Goal: Information Seeking & Learning: Learn about a topic

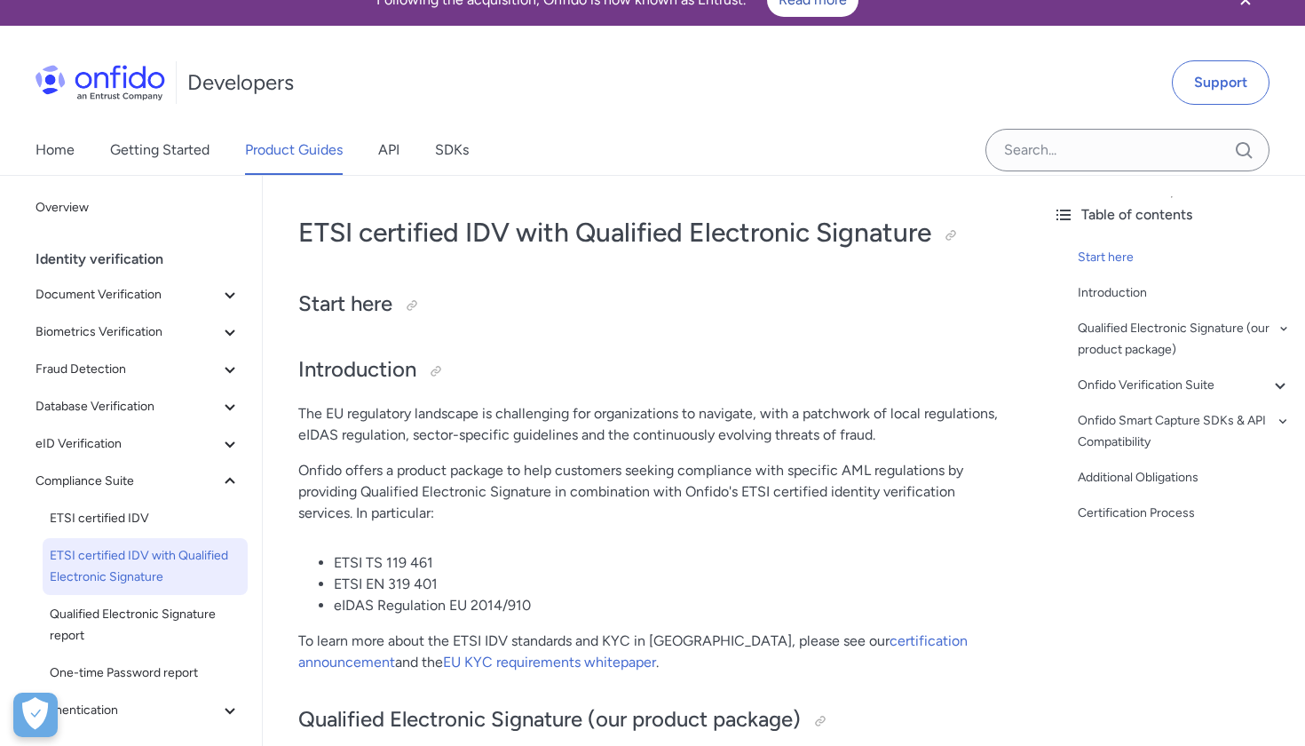
scroll to position [24, 0]
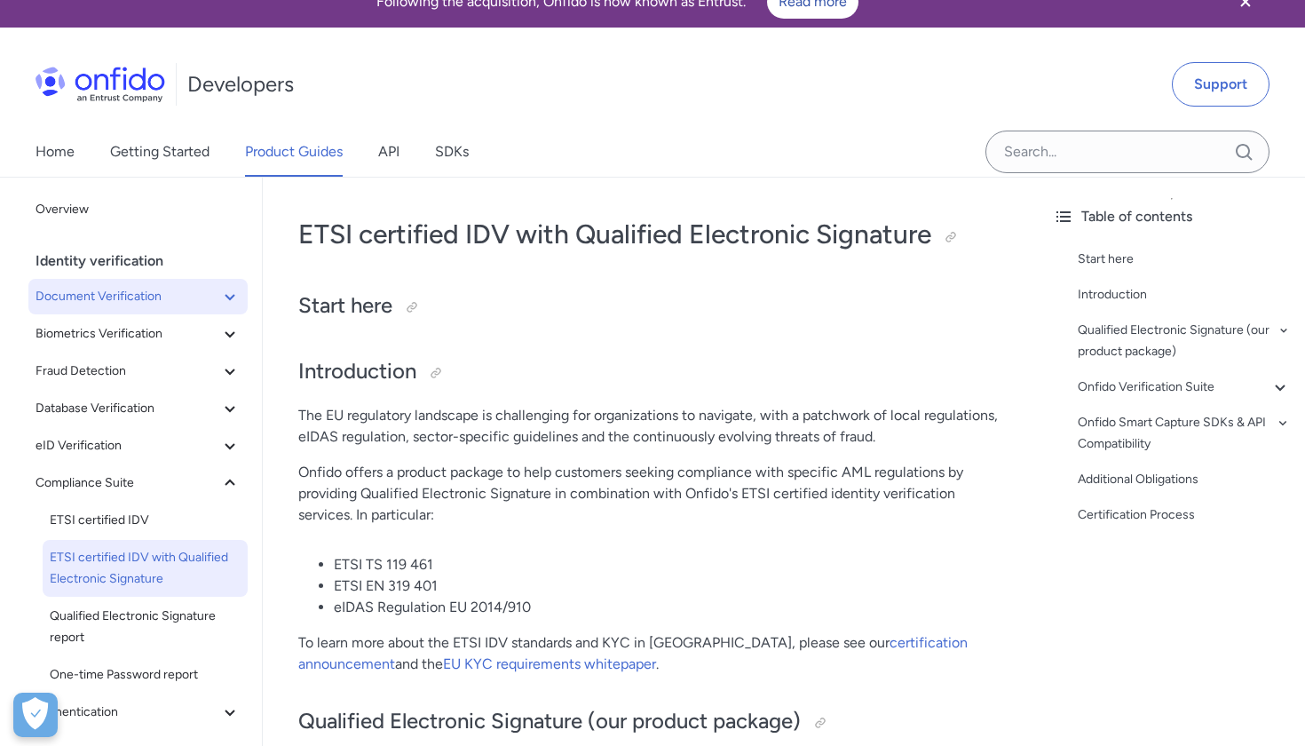
click at [234, 286] on icon at bounding box center [229, 296] width 21 height 21
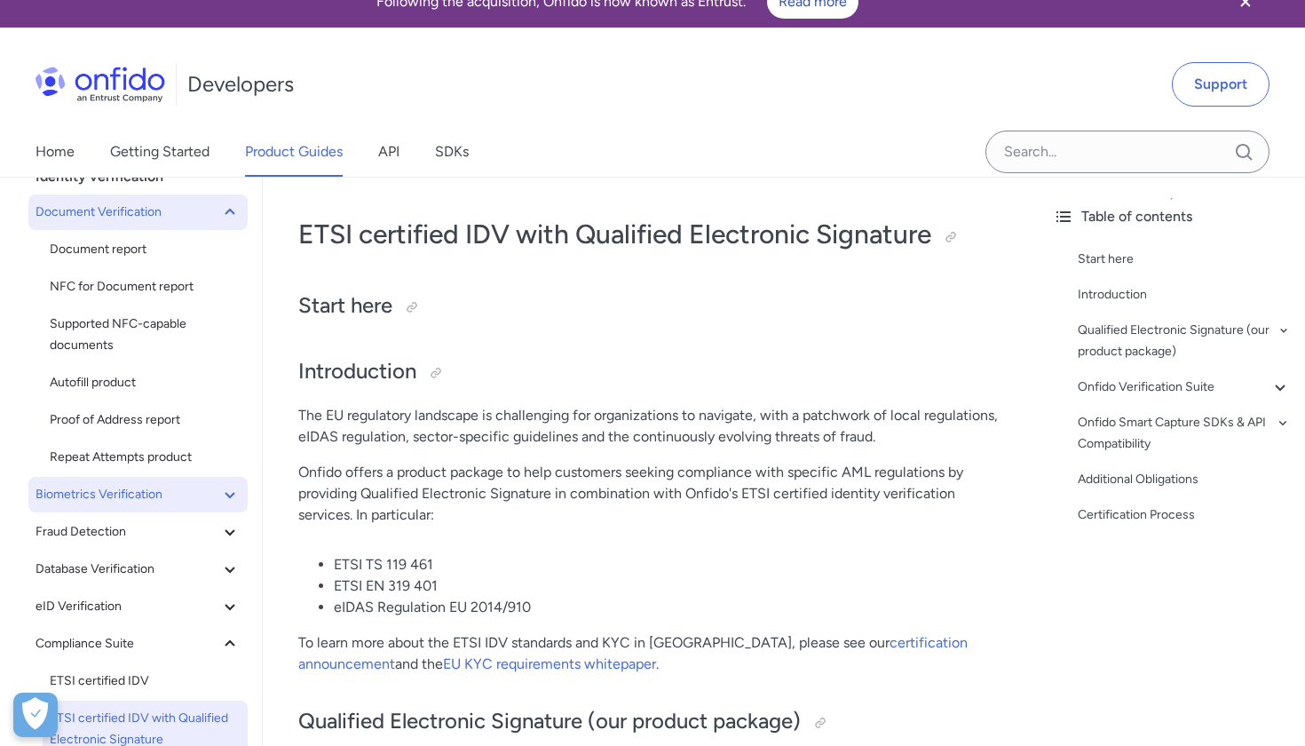
scroll to position [86, 0]
click at [205, 504] on button "Biometrics Verification" at bounding box center [137, 493] width 219 height 36
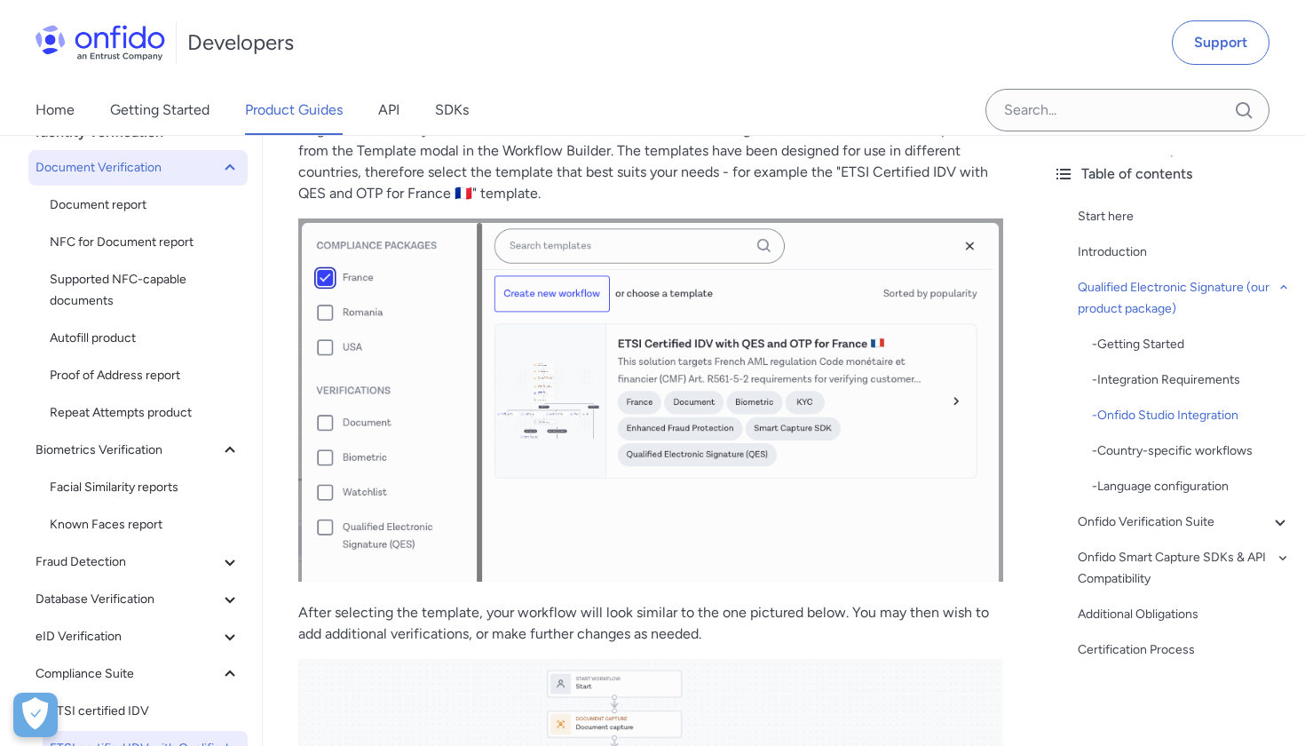
scroll to position [1534, 0]
click at [1121, 258] on div "Introduction" at bounding box center [1184, 252] width 213 height 21
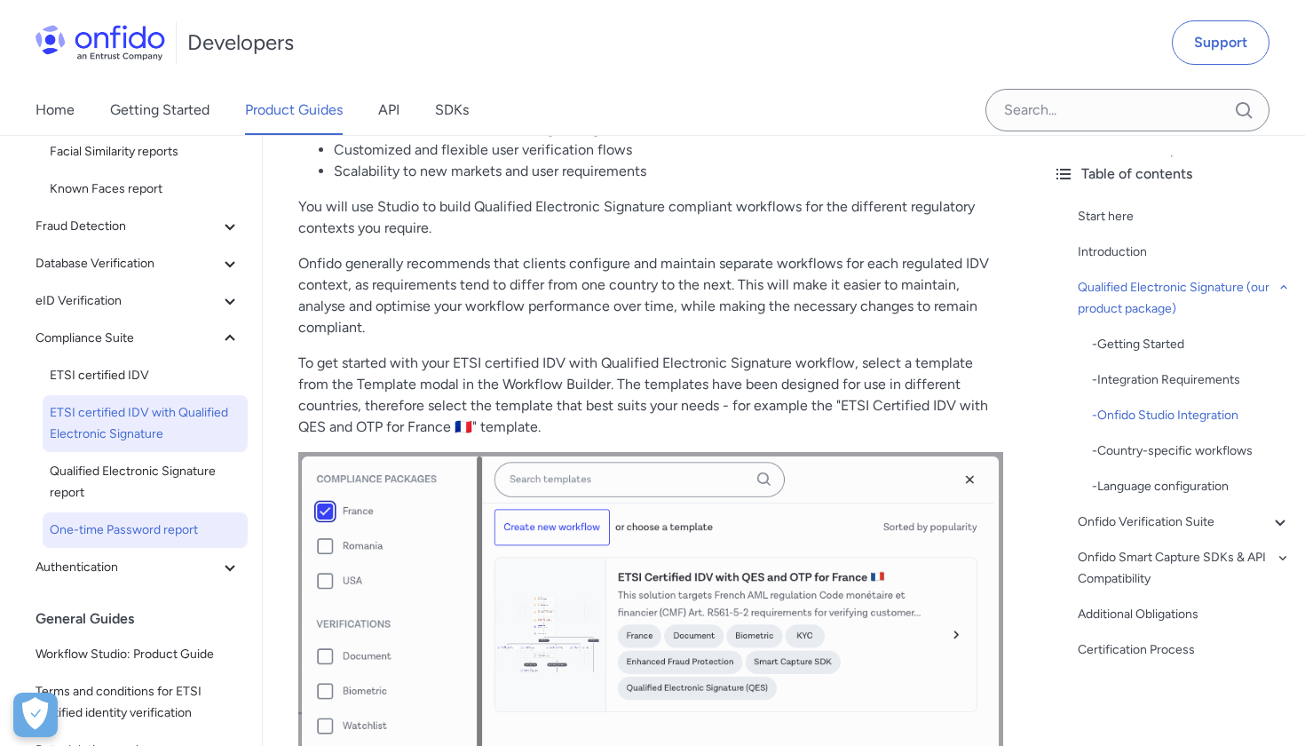
scroll to position [421, 0]
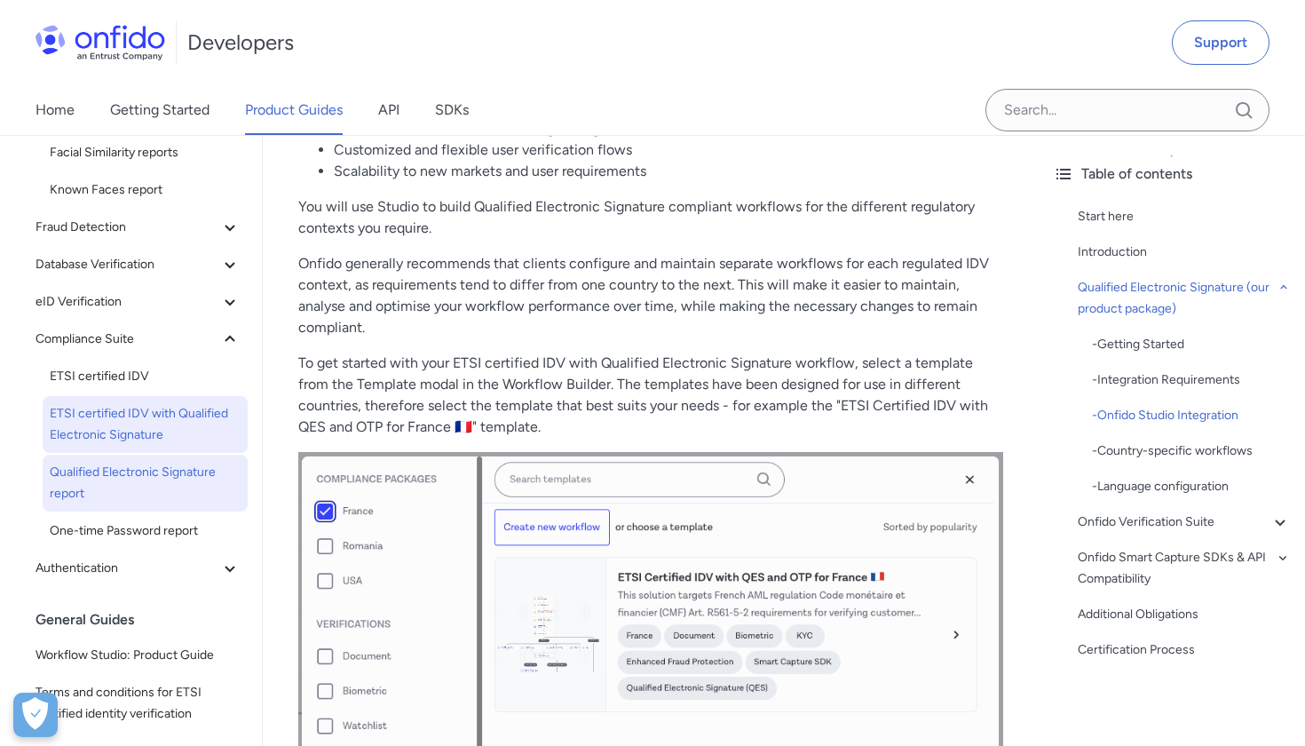
click at [108, 478] on span "Qualified Electronic Signature report" at bounding box center [145, 483] width 191 height 43
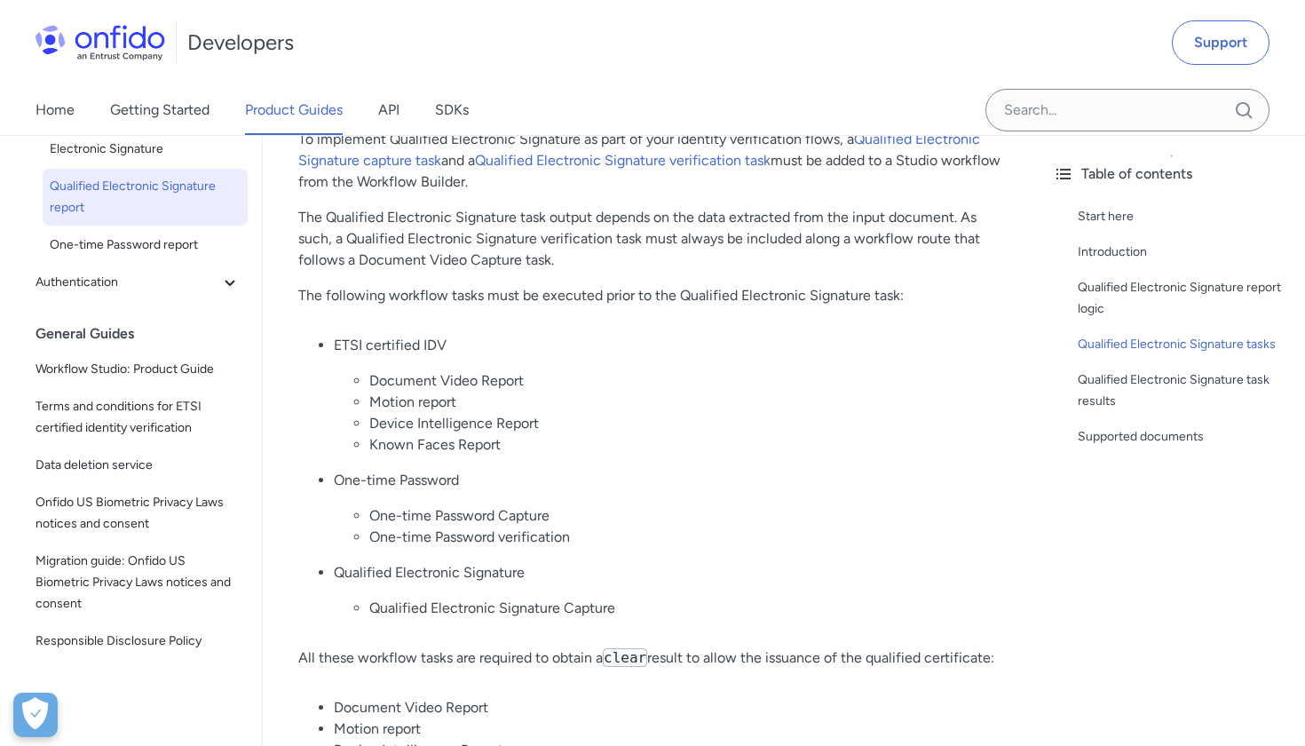
scroll to position [759, 0]
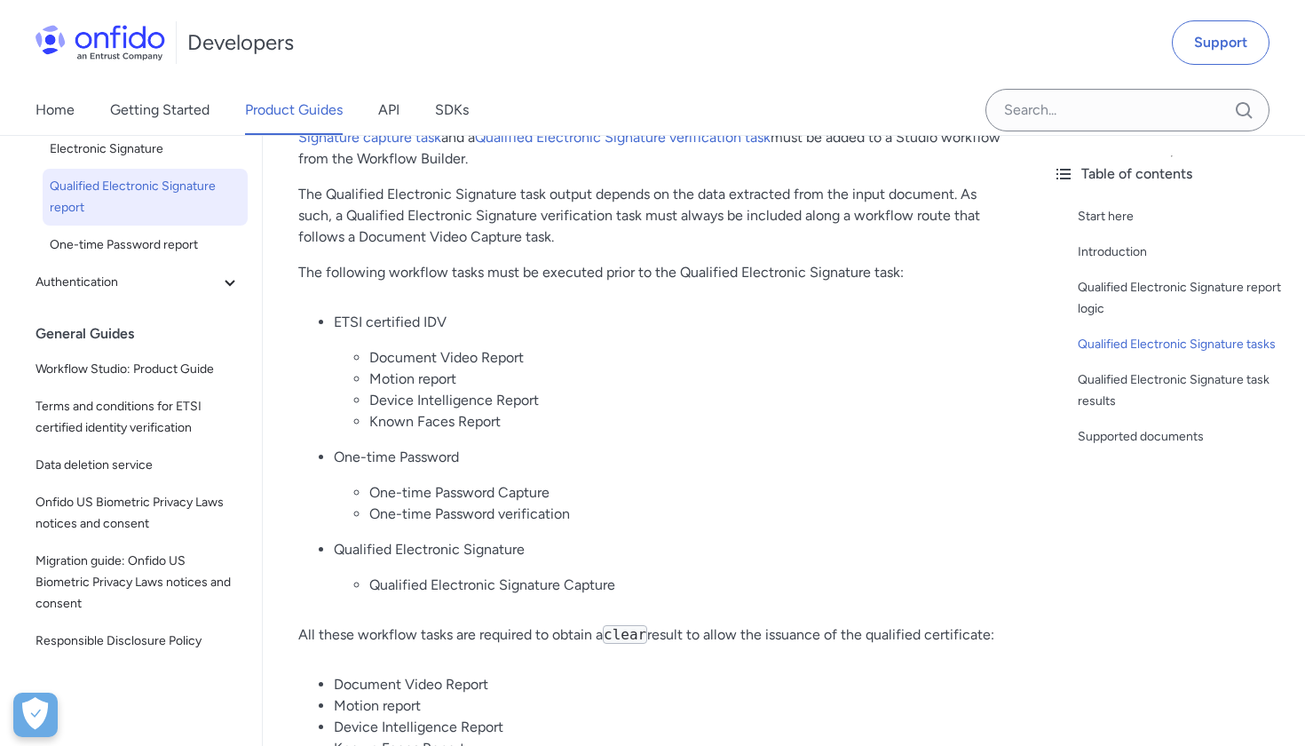
click at [384, 401] on li "Device Intelligence Report" at bounding box center [686, 400] width 634 height 21
click at [453, 419] on li "Known Faces Report" at bounding box center [686, 421] width 634 height 21
click at [412, 487] on li "One-time Password Capture" at bounding box center [686, 492] width 634 height 21
click at [407, 518] on li "One-time Password verification" at bounding box center [686, 514] width 634 height 21
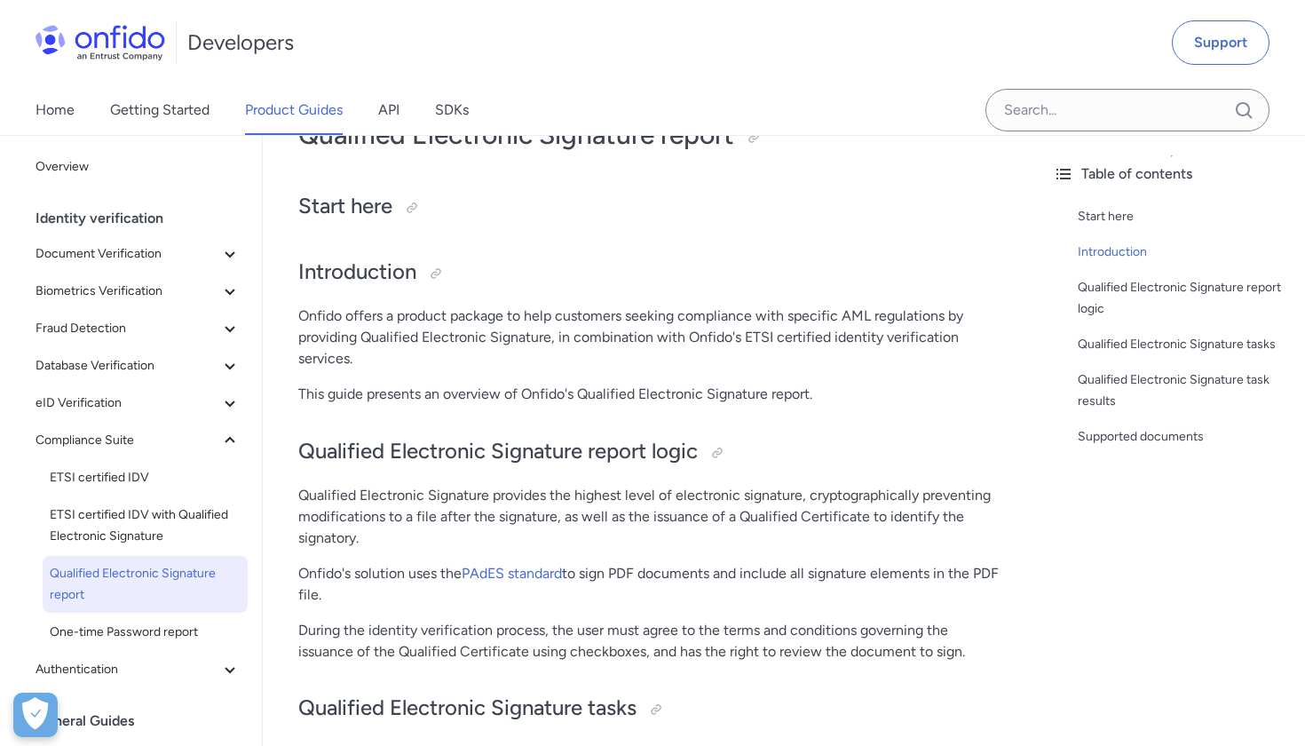
scroll to position [0, 0]
click at [173, 410] on span "eID Verification" at bounding box center [128, 403] width 184 height 21
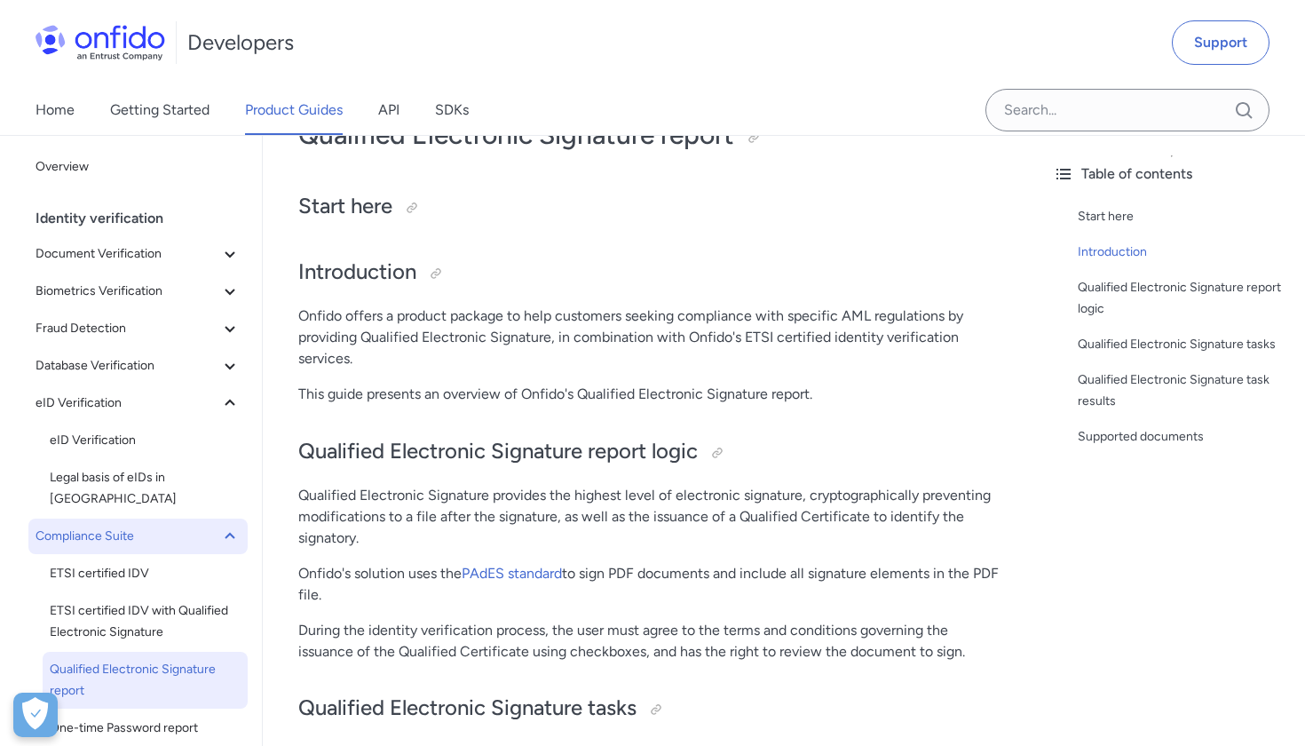
click at [157, 526] on span "Compliance Suite" at bounding box center [128, 536] width 184 height 21
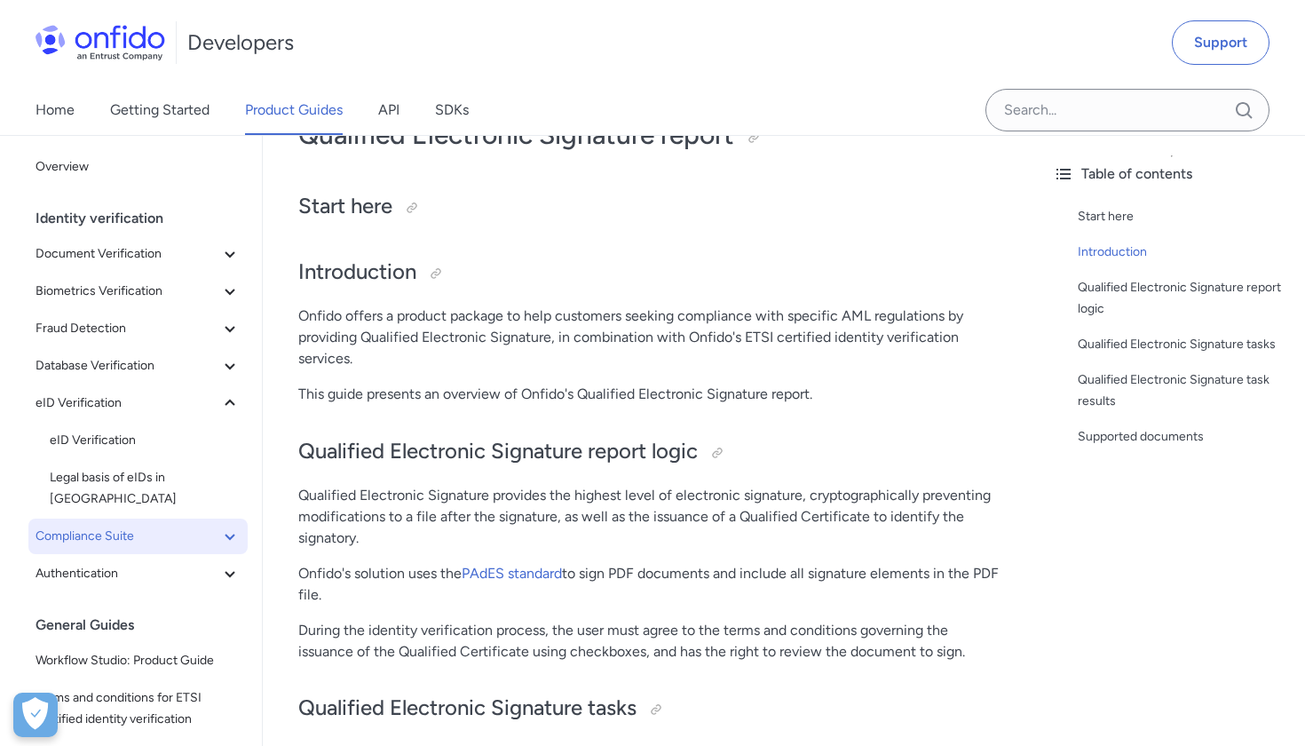
click at [157, 526] on span "Compliance Suite" at bounding box center [128, 536] width 184 height 21
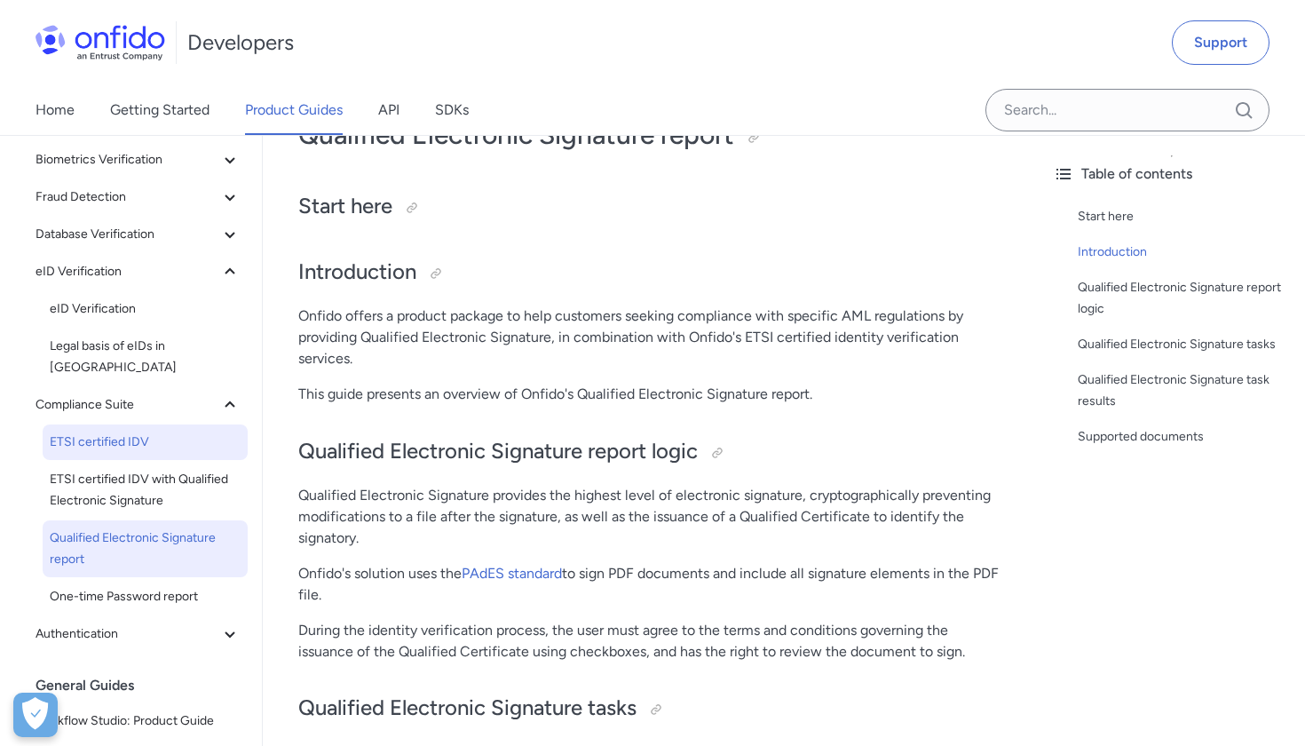
scroll to position [134, 0]
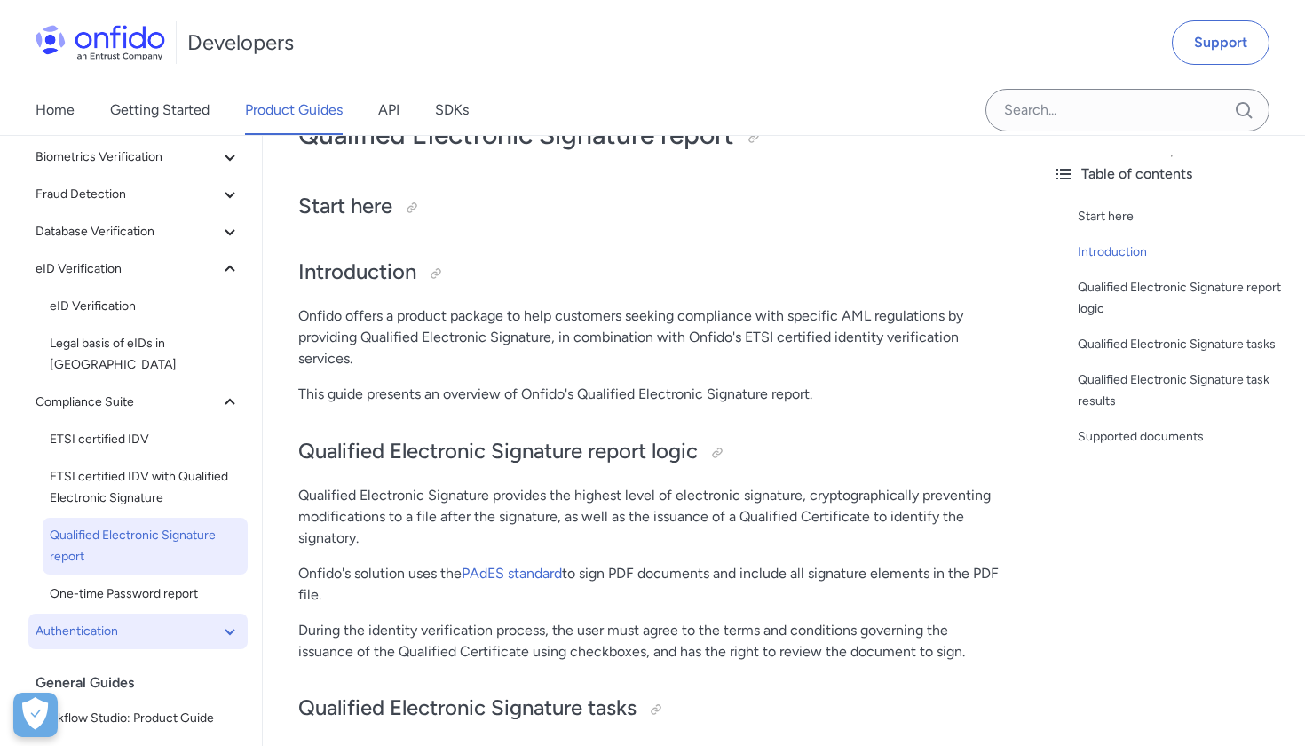
click at [187, 621] on span "Authentication" at bounding box center [128, 631] width 184 height 21
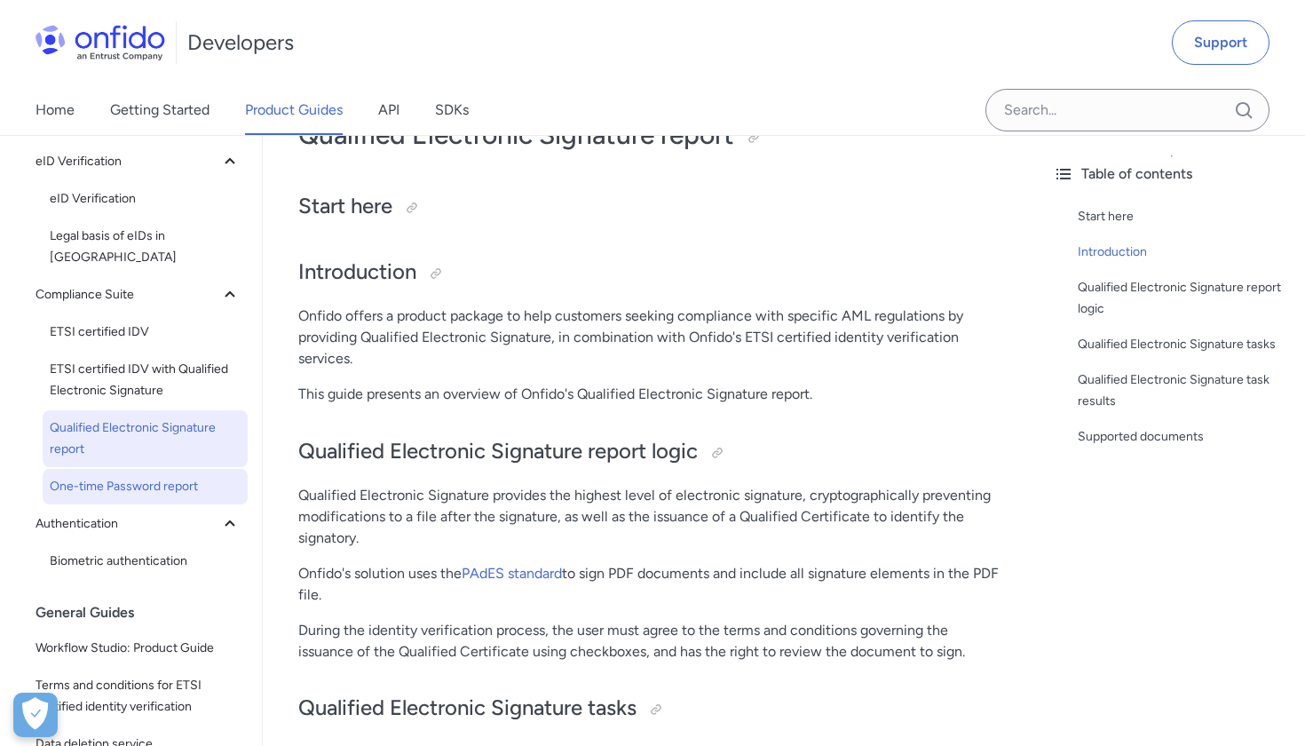
scroll to position [241, 0]
click at [170, 551] on span "Biometric authentication" at bounding box center [145, 561] width 191 height 21
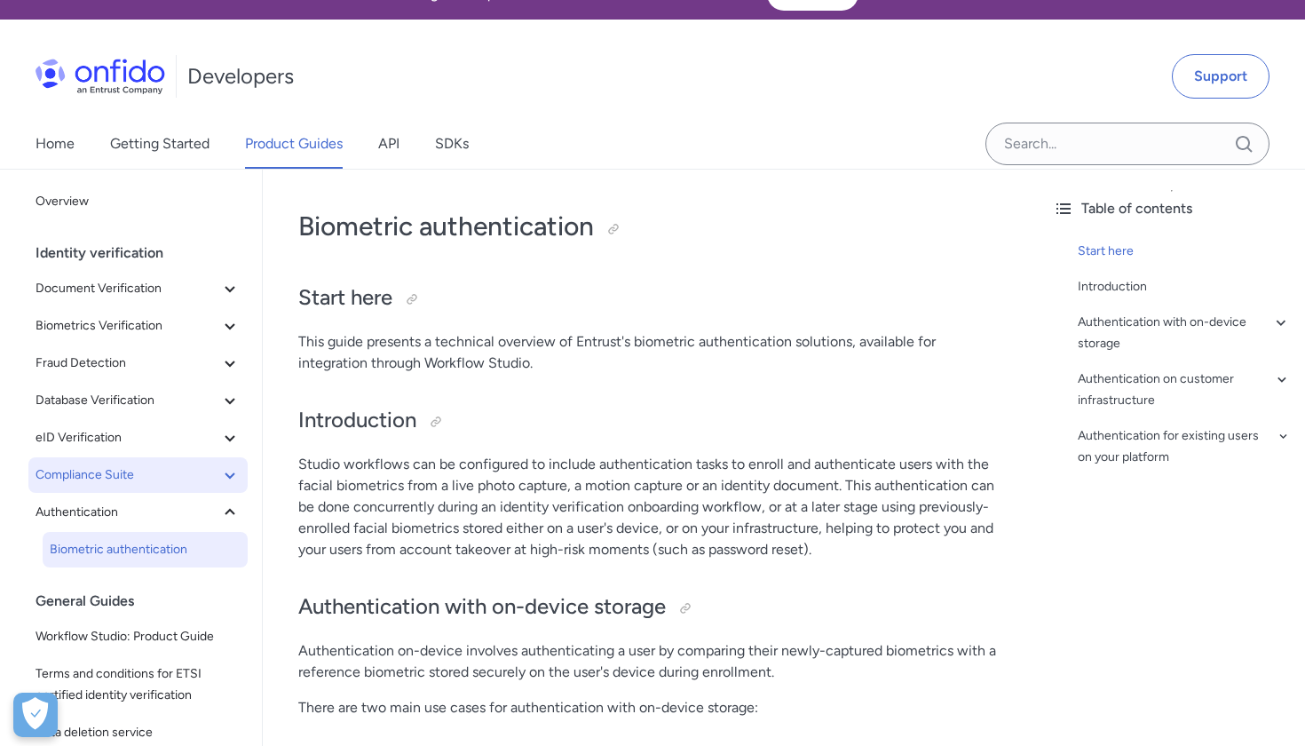
click at [205, 479] on span "Compliance Suite" at bounding box center [128, 474] width 184 height 21
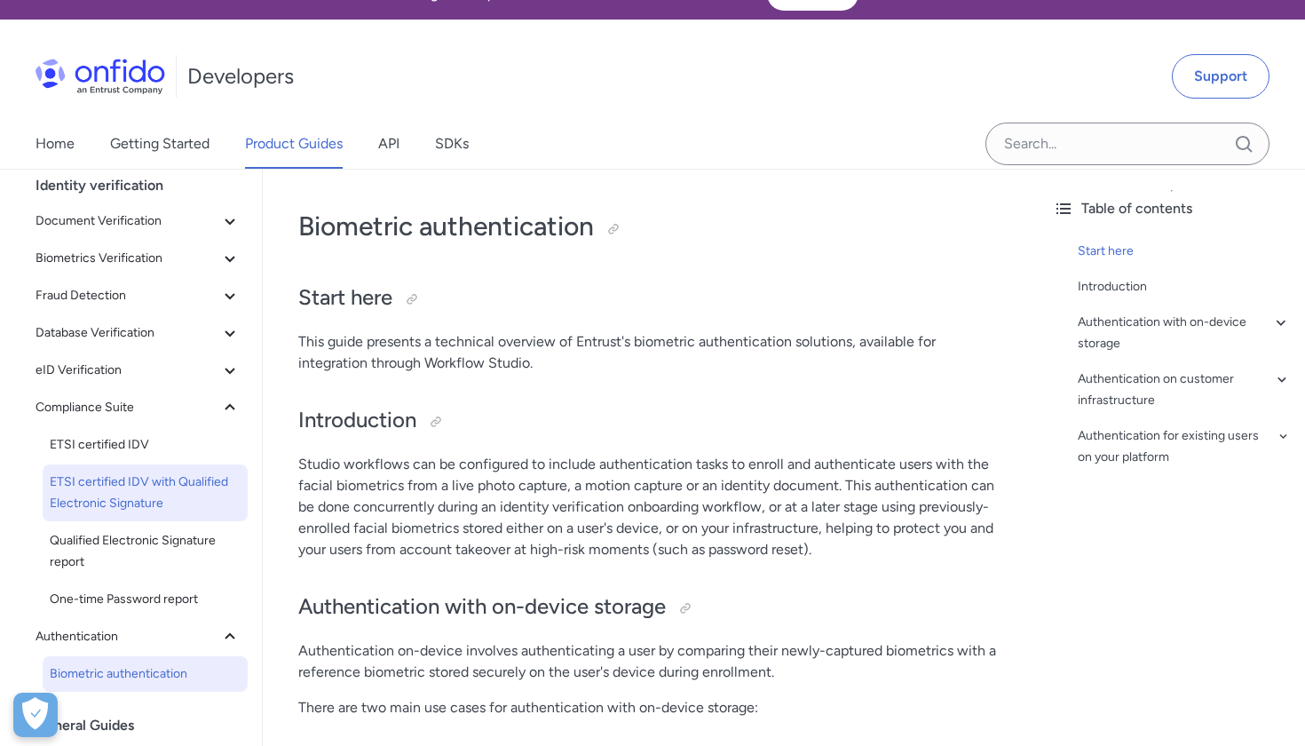
scroll to position [91, 0]
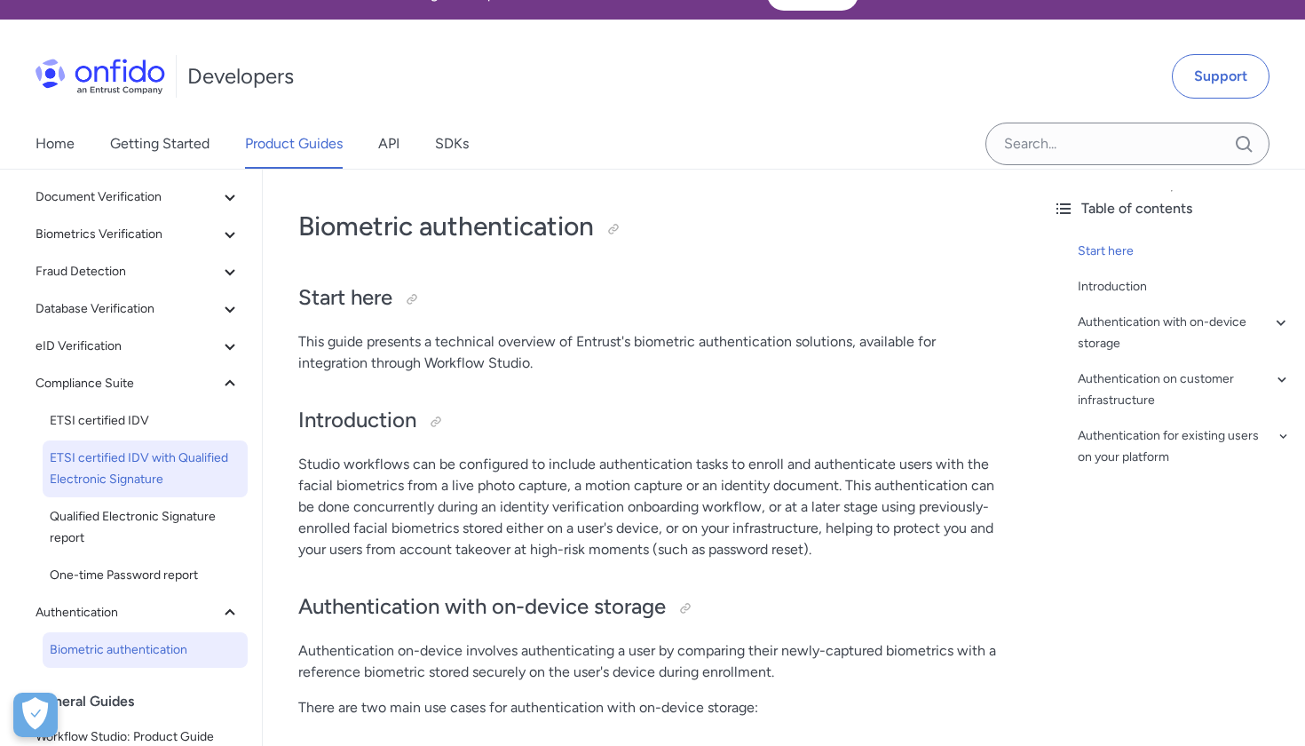
click at [182, 464] on span "ETSI certified IDV with Qualified Electronic Signature" at bounding box center [145, 469] width 191 height 43
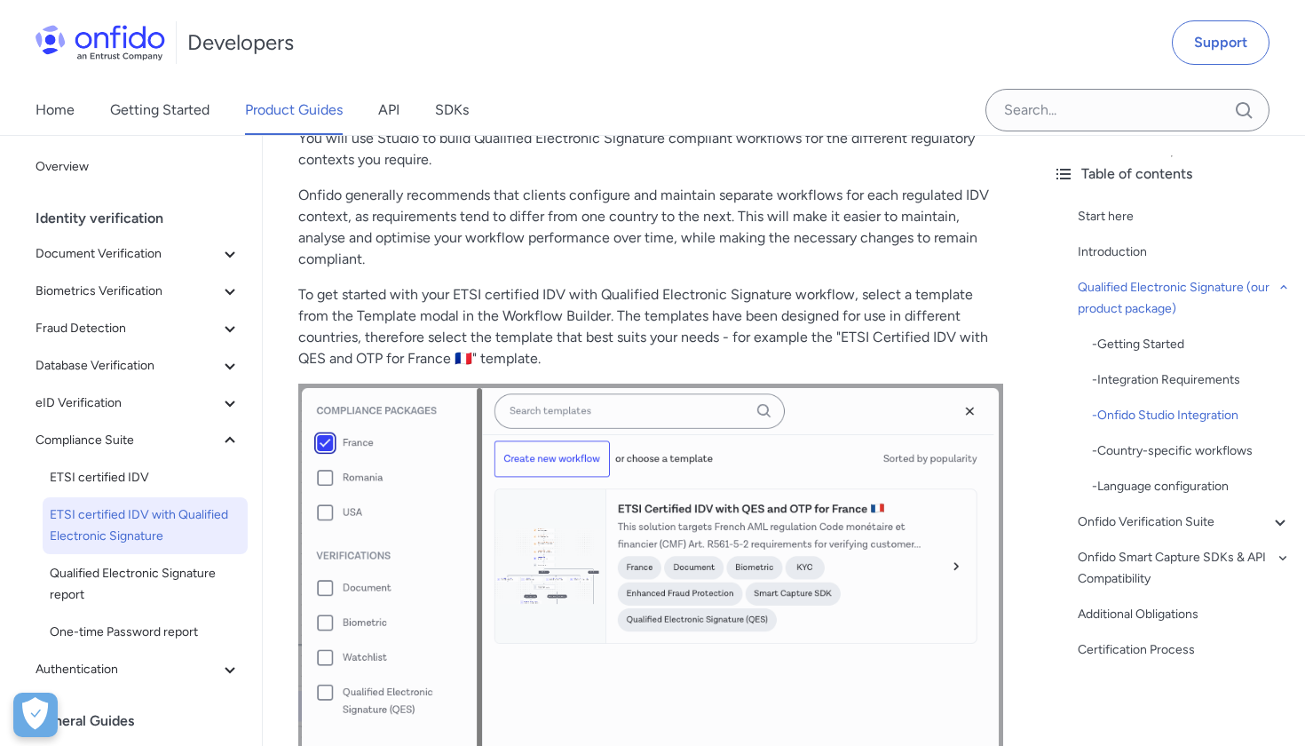
scroll to position [1367, 0]
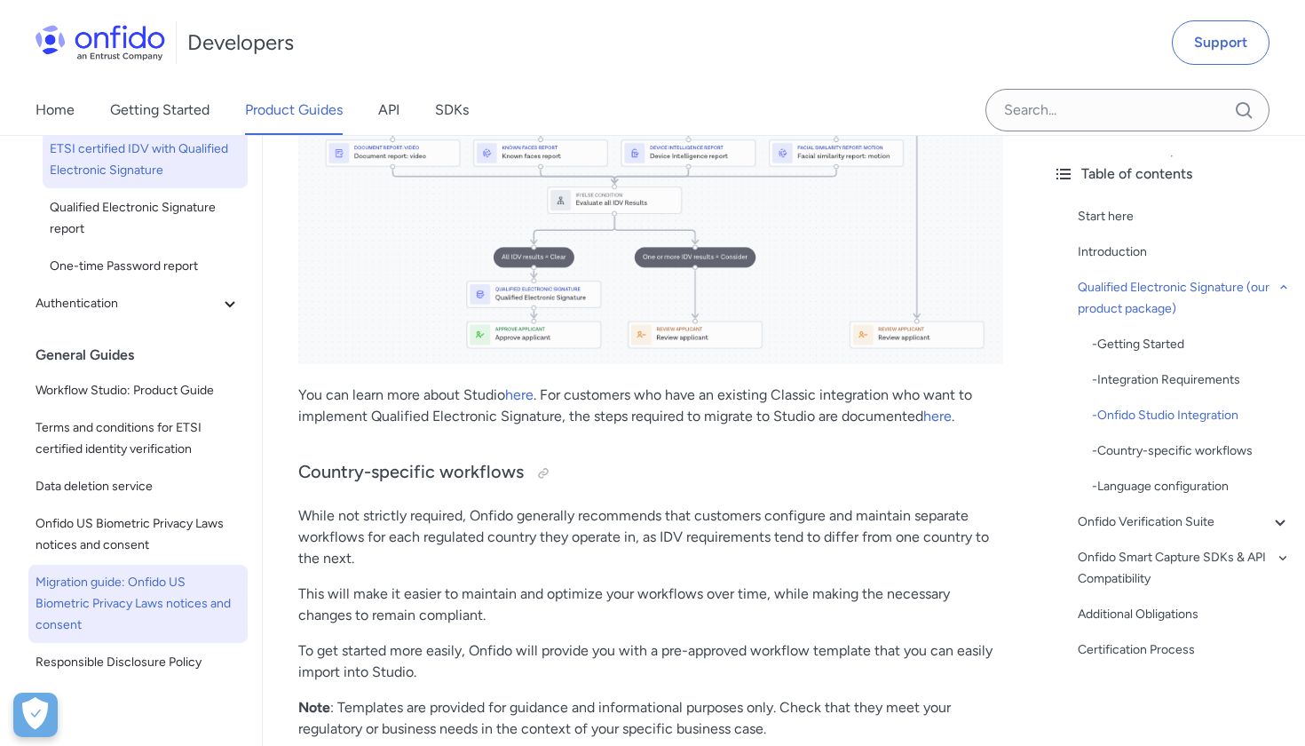
scroll to position [367, 0]
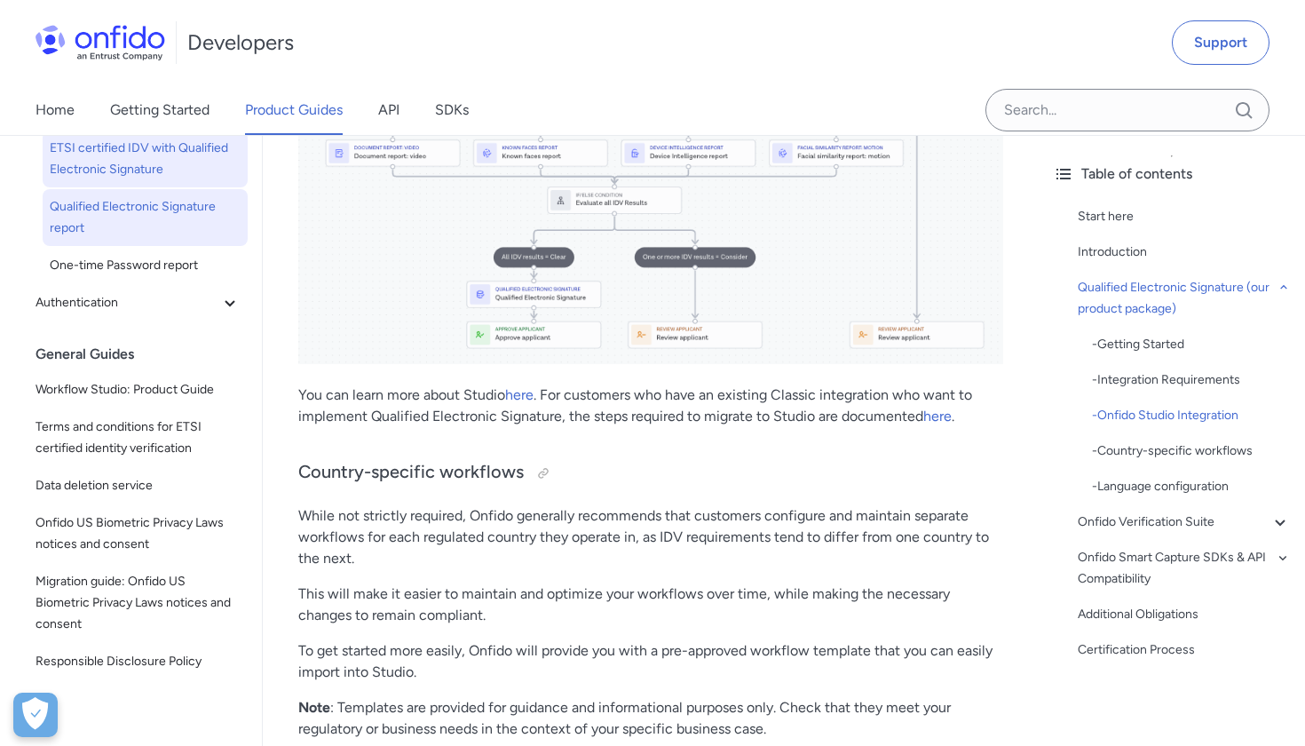
click at [155, 204] on span "Qualified Electronic Signature report" at bounding box center [145, 217] width 191 height 43
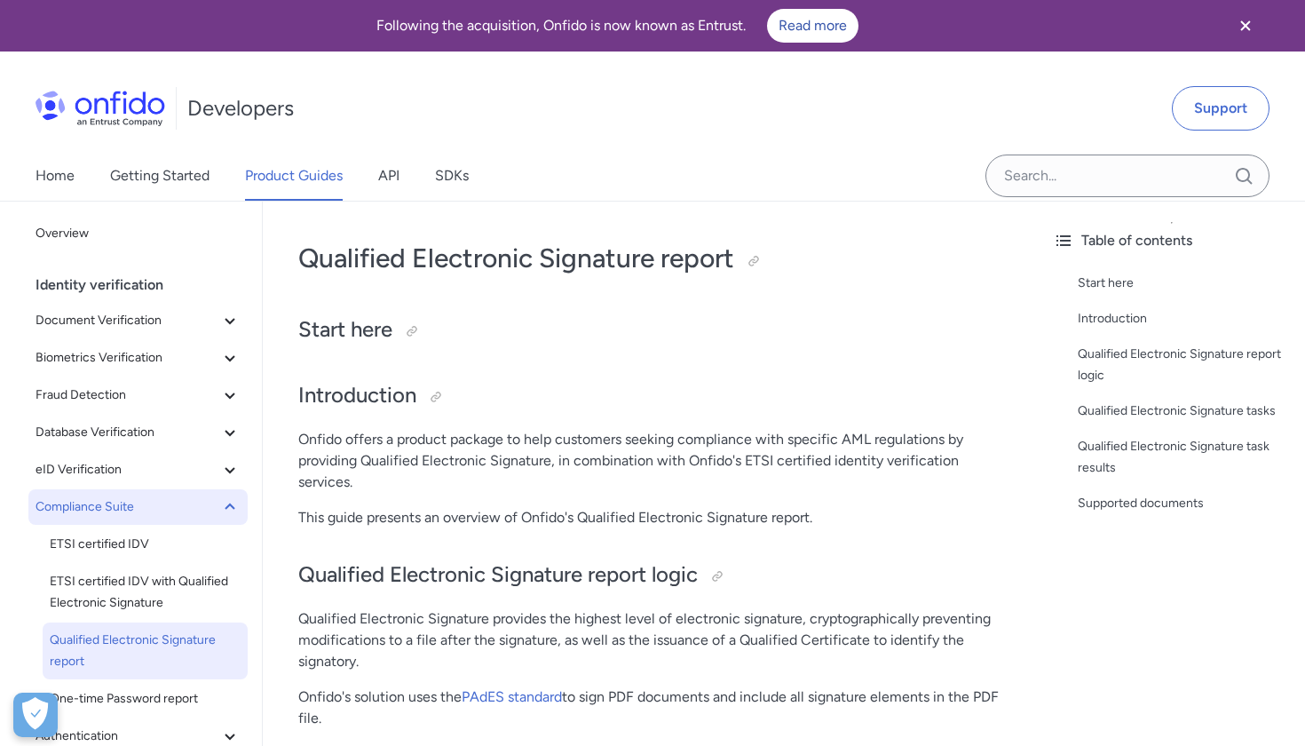
click at [209, 502] on span "Compliance Suite" at bounding box center [128, 506] width 184 height 21
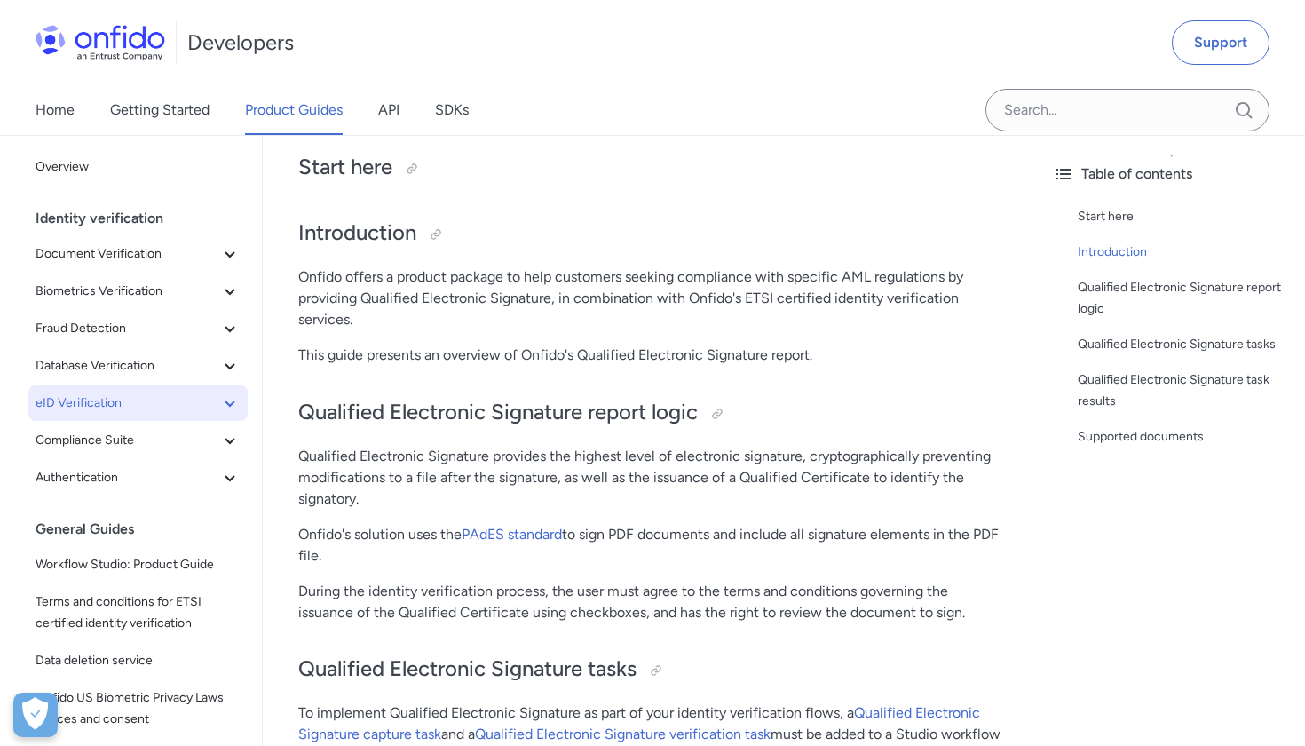
click at [180, 415] on button "eID Verification" at bounding box center [137, 403] width 219 height 36
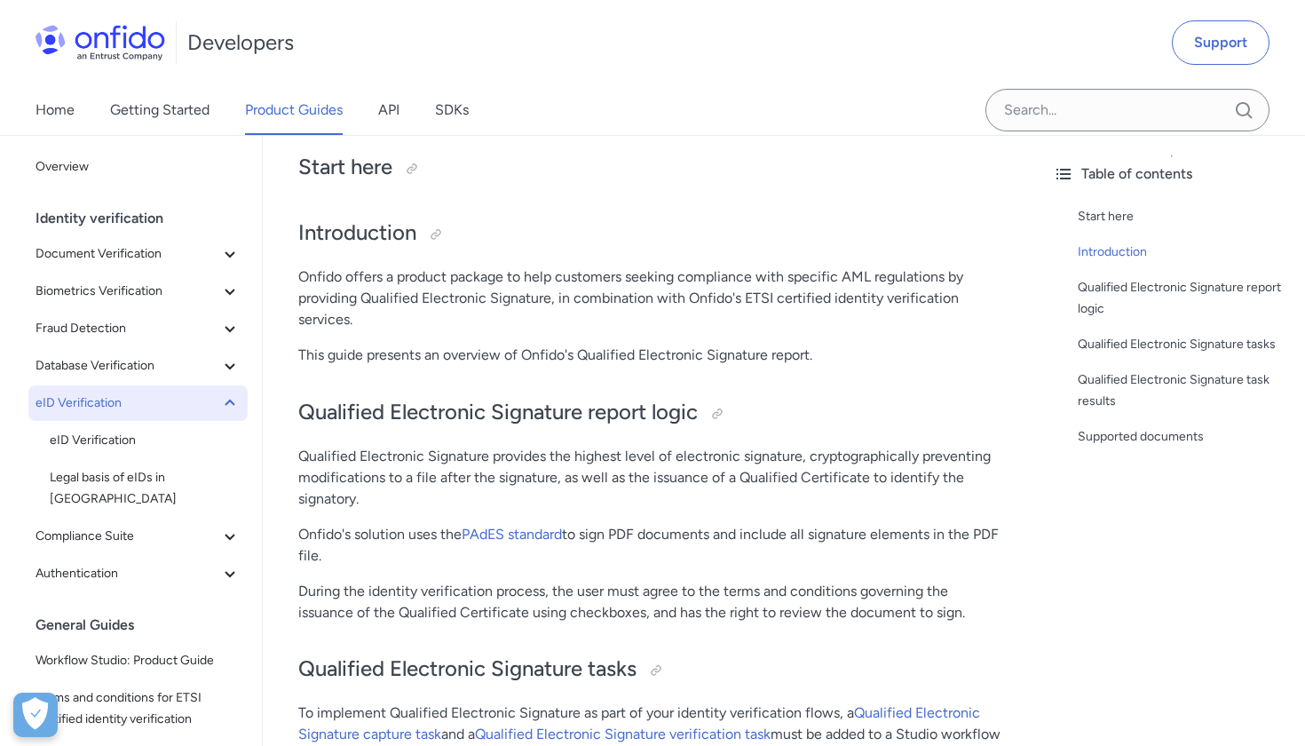
click at [180, 414] on button "eID Verification" at bounding box center [137, 403] width 219 height 36
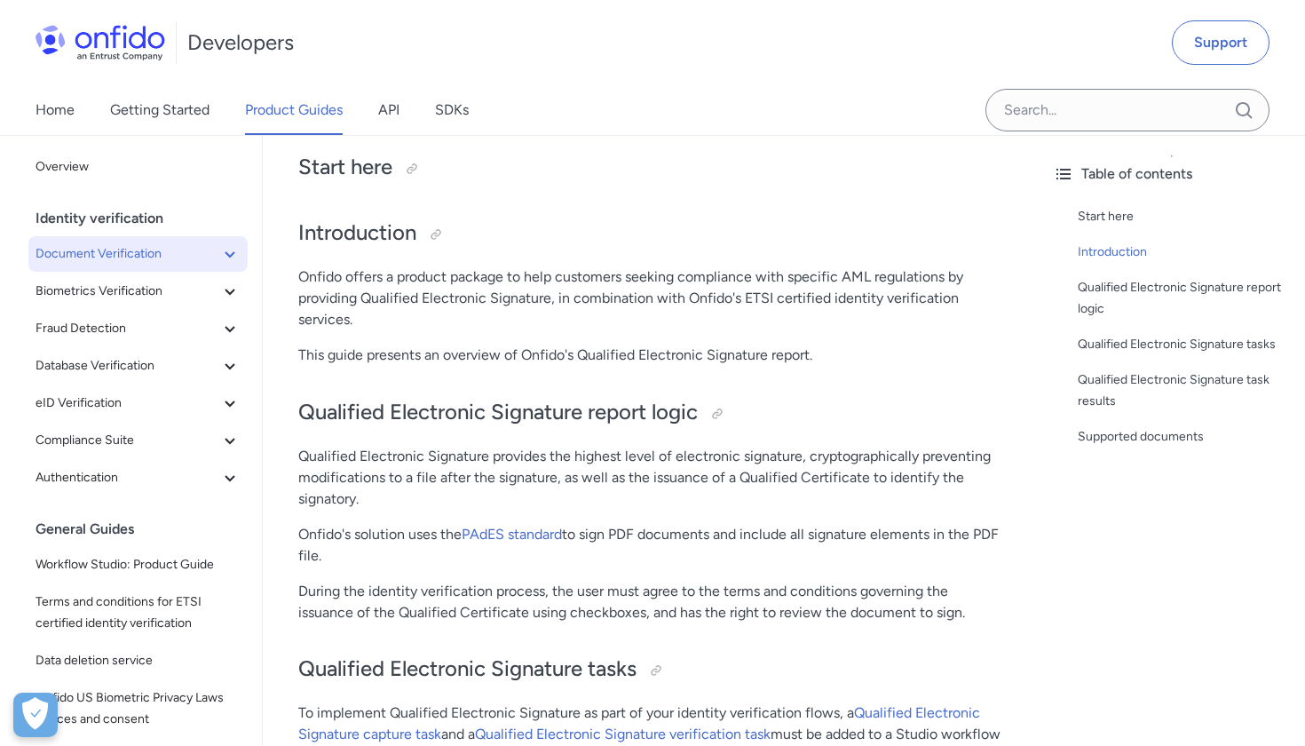
click at [200, 261] on span "Document Verification" at bounding box center [128, 253] width 184 height 21
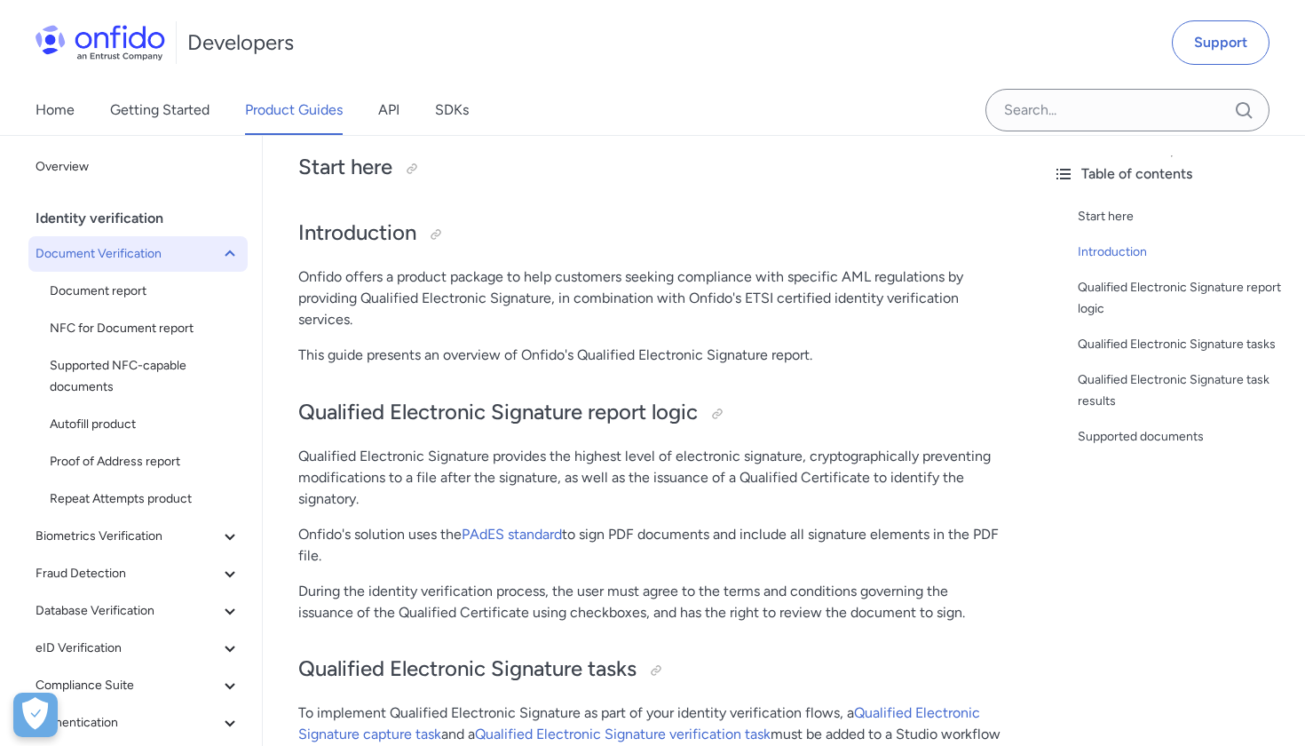
click at [200, 259] on span "Document Verification" at bounding box center [128, 253] width 184 height 21
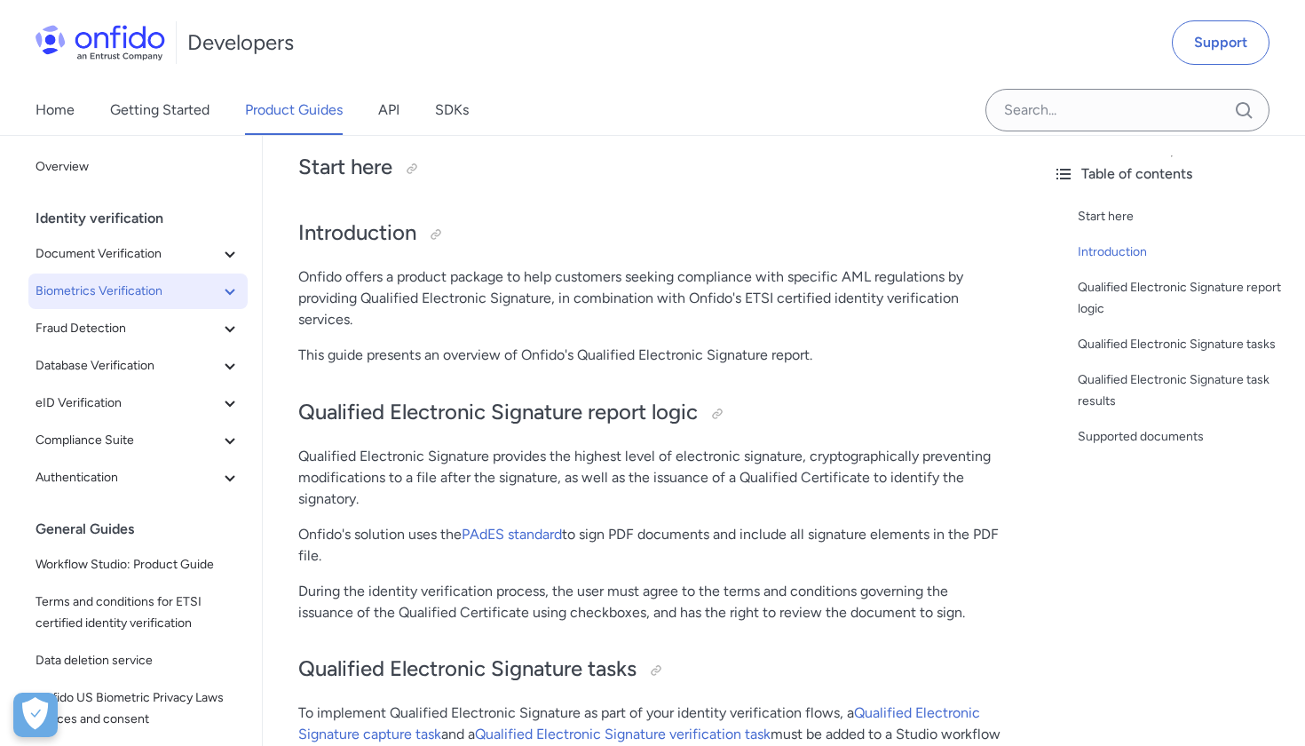
click at [202, 301] on button "Biometrics Verification" at bounding box center [137, 292] width 219 height 36
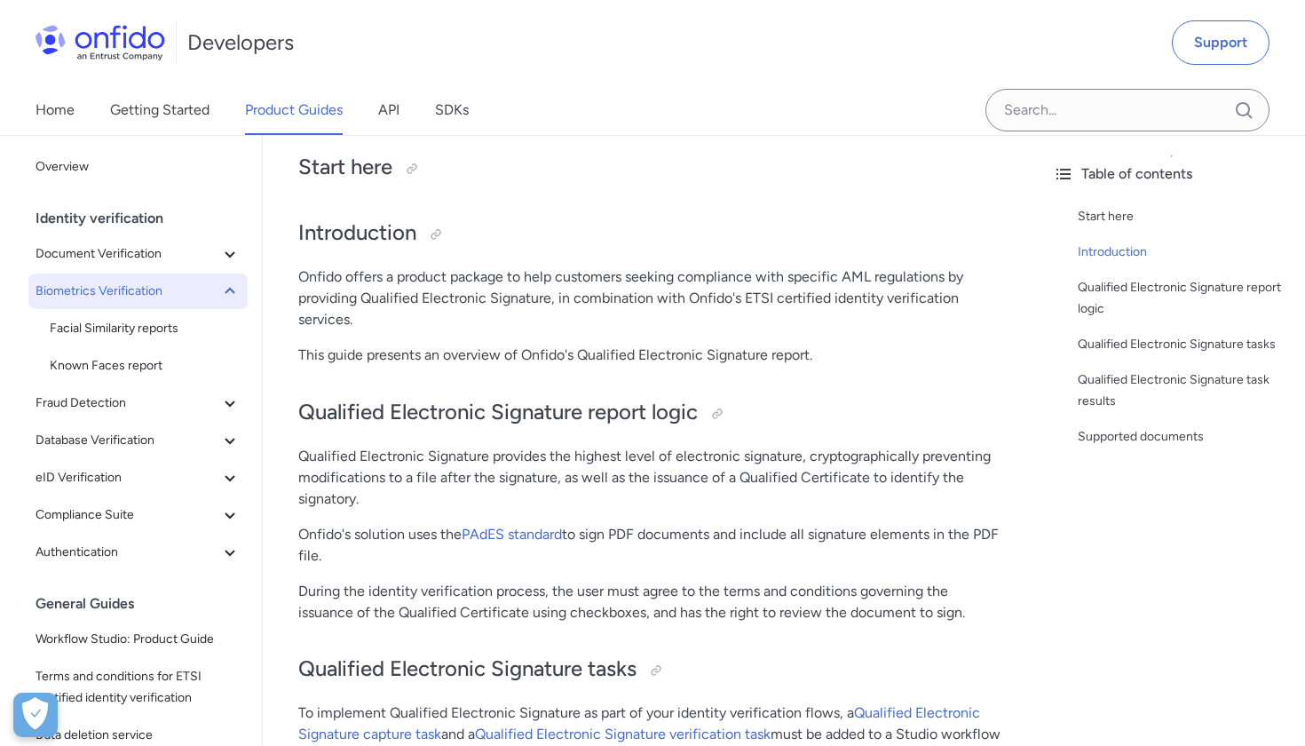
click at [202, 300] on span "Biometrics Verification" at bounding box center [128, 291] width 184 height 21
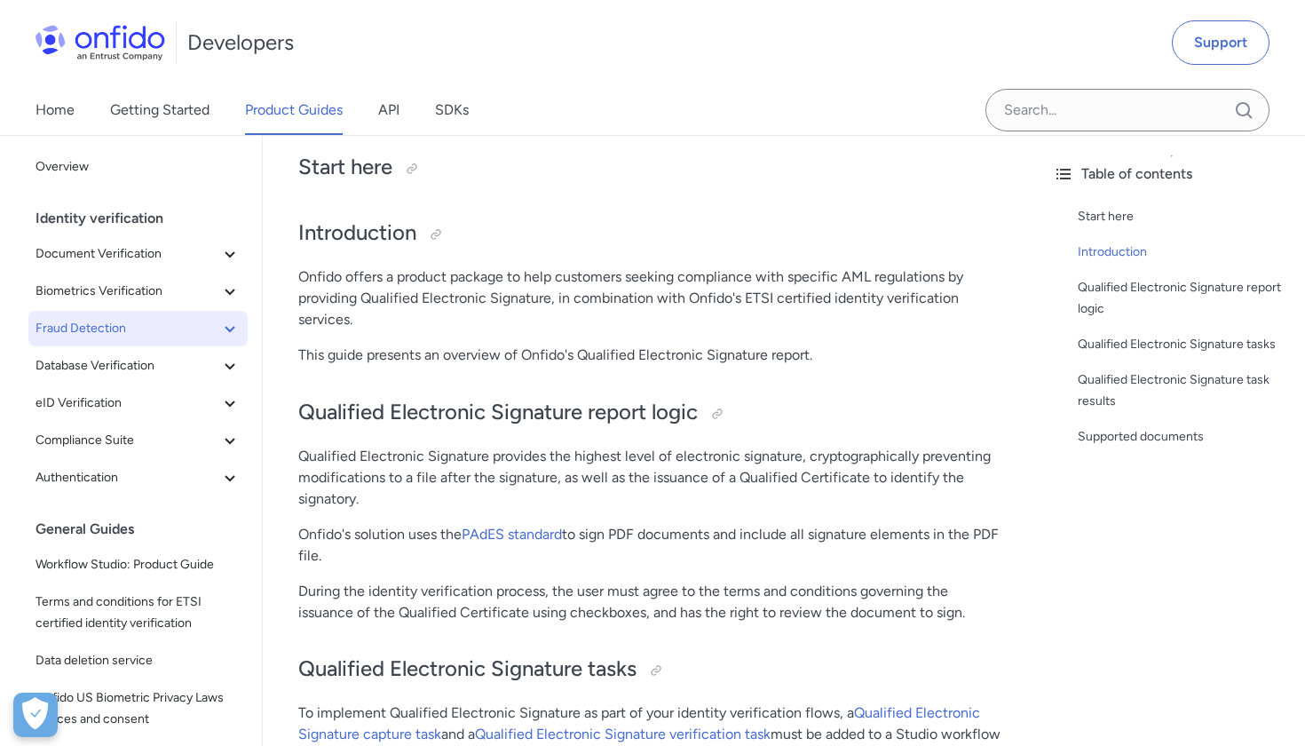
click at [198, 336] on span "Fraud Detection" at bounding box center [128, 328] width 184 height 21
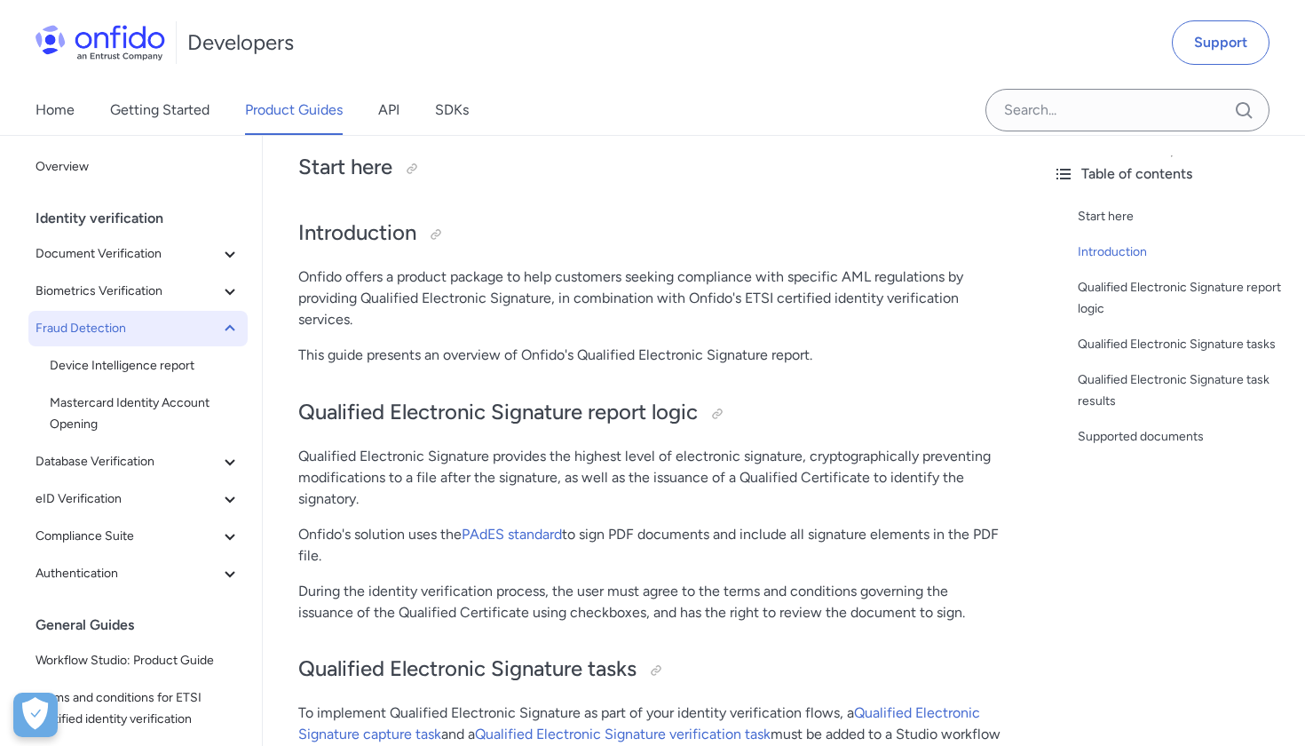
click at [198, 336] on span "Fraud Detection" at bounding box center [128, 328] width 184 height 21
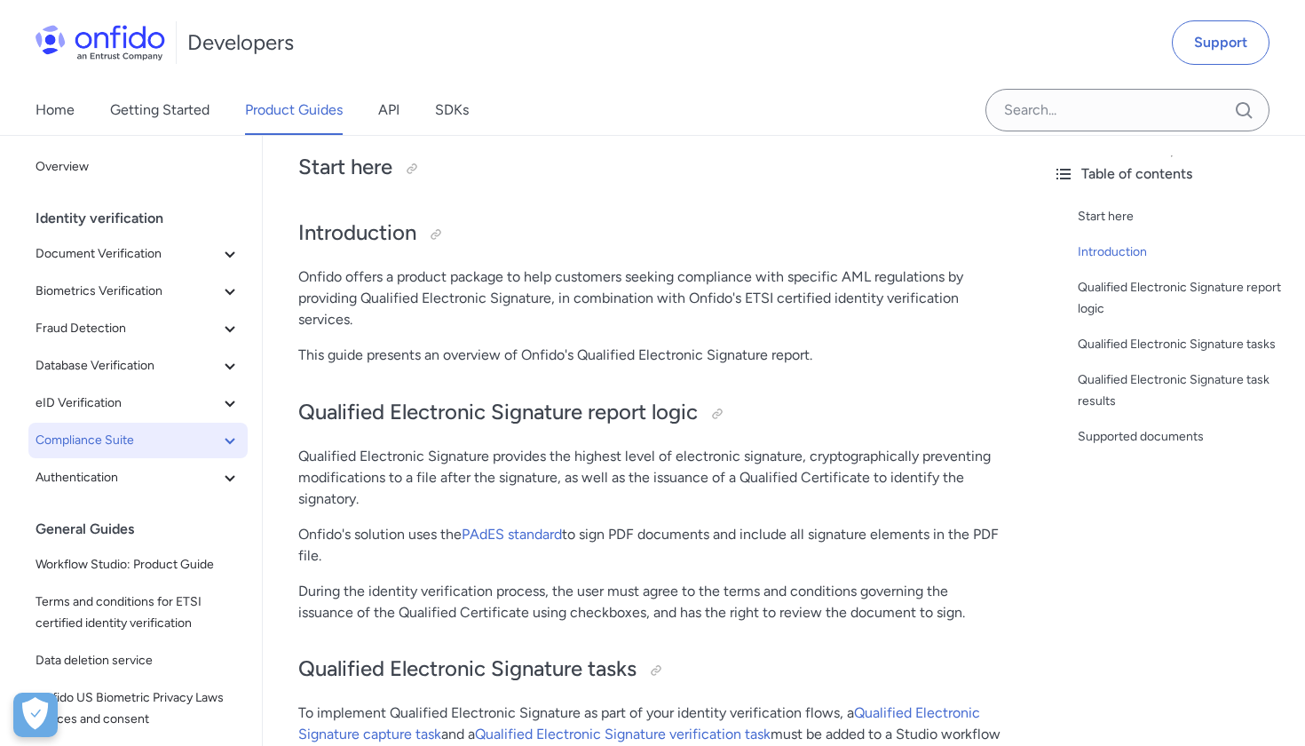
click at [182, 444] on span "Compliance Suite" at bounding box center [128, 440] width 184 height 21
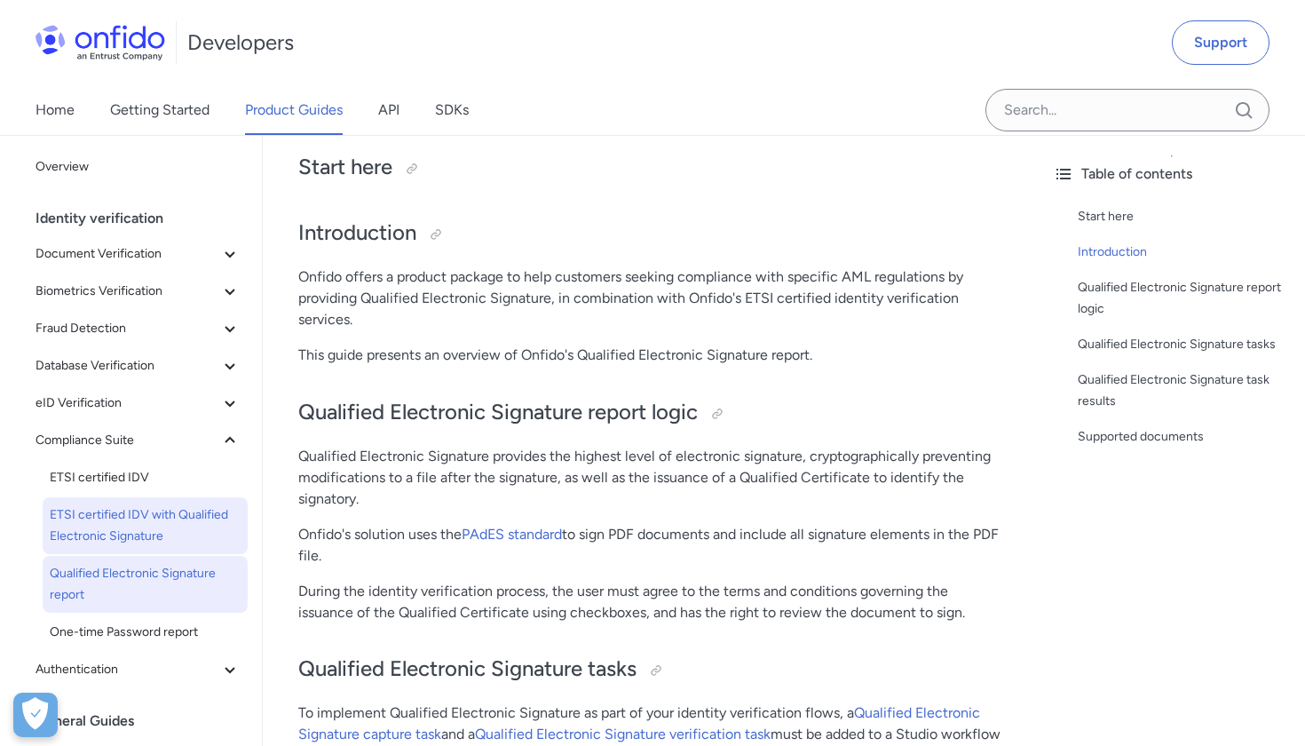
click at [159, 517] on span "ETSI certified IDV with Qualified Electronic Signature" at bounding box center [145, 525] width 191 height 43
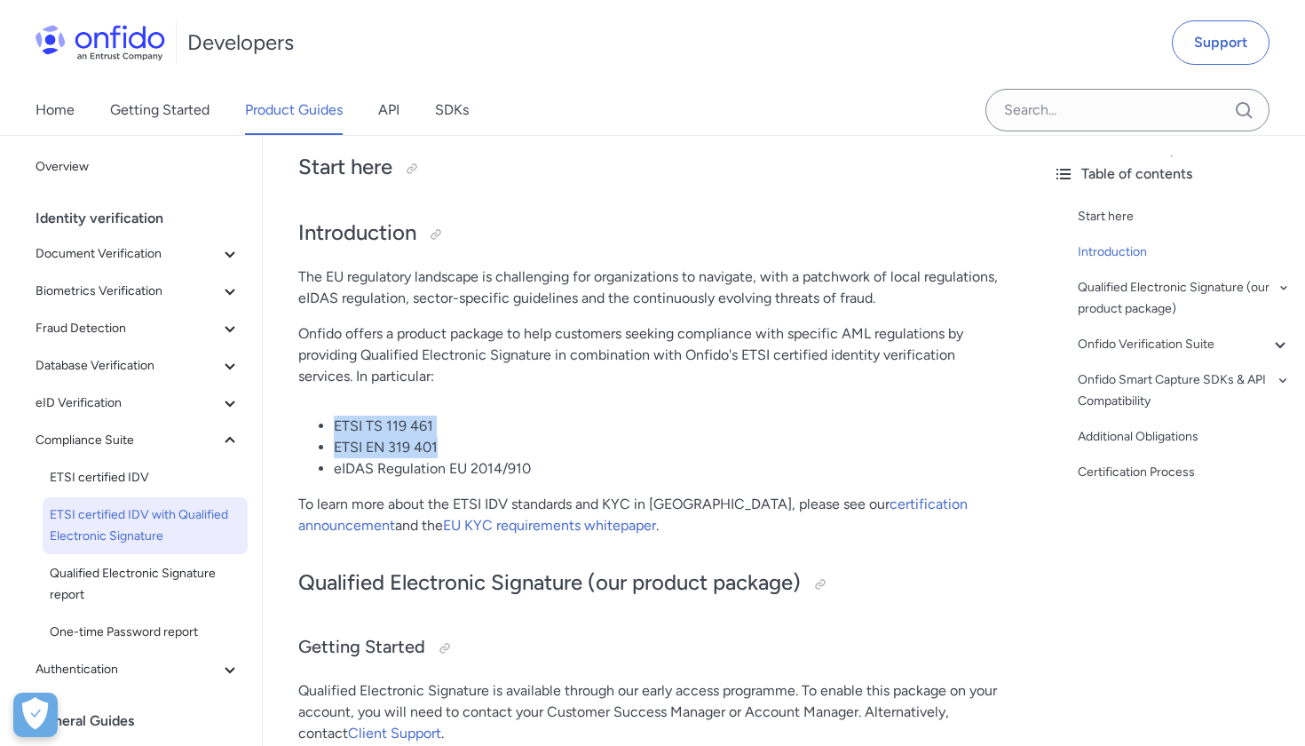
drag, startPoint x: 462, startPoint y: 445, endPoint x: 312, endPoint y: 422, distance: 151.8
click at [312, 422] on ul "ETSI TS 119 461 ETSI EN 319 401 eIDAS Regulation EU 2014/910" at bounding box center [650, 448] width 705 height 64
click at [903, 507] on link "certification announcement" at bounding box center [633, 515] width 670 height 38
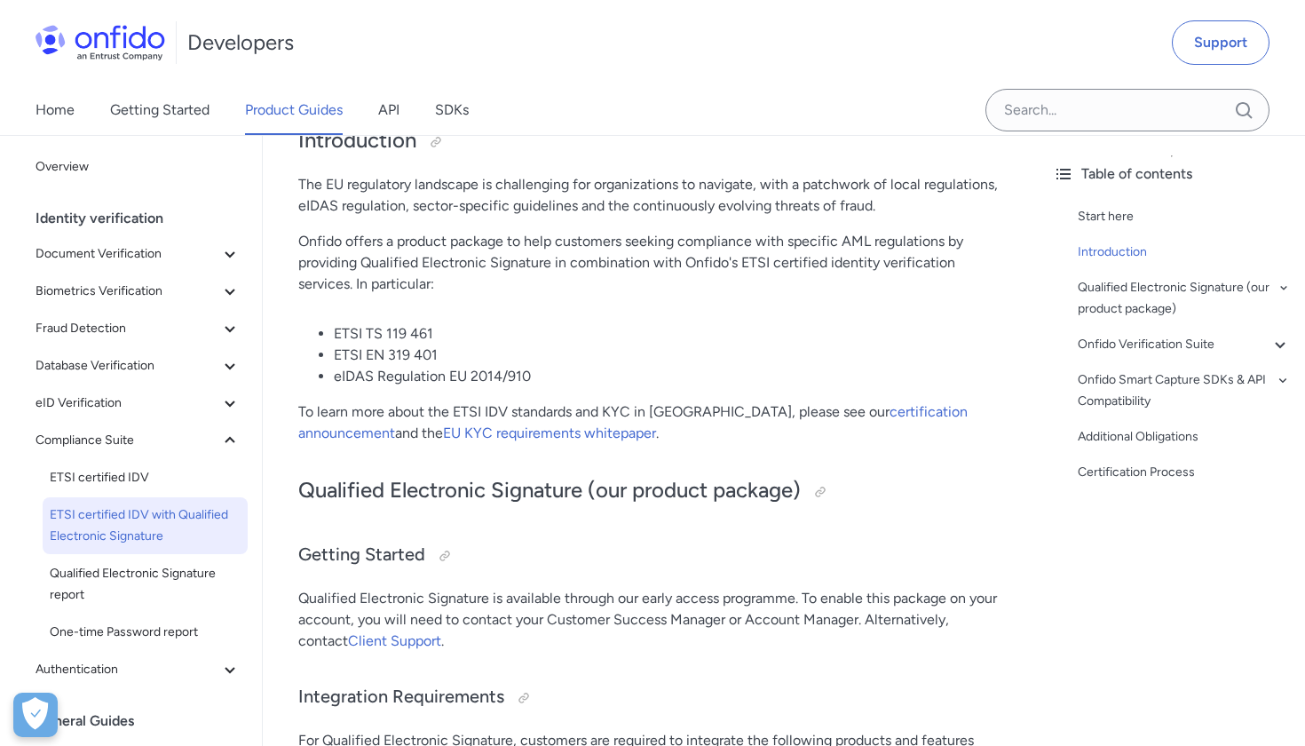
scroll to position [256, 0]
click at [828, 488] on div at bounding box center [820, 491] width 14 height 14
click at [748, 488] on h2 "Qualified Electronic Signature (our product package)" at bounding box center [650, 490] width 705 height 30
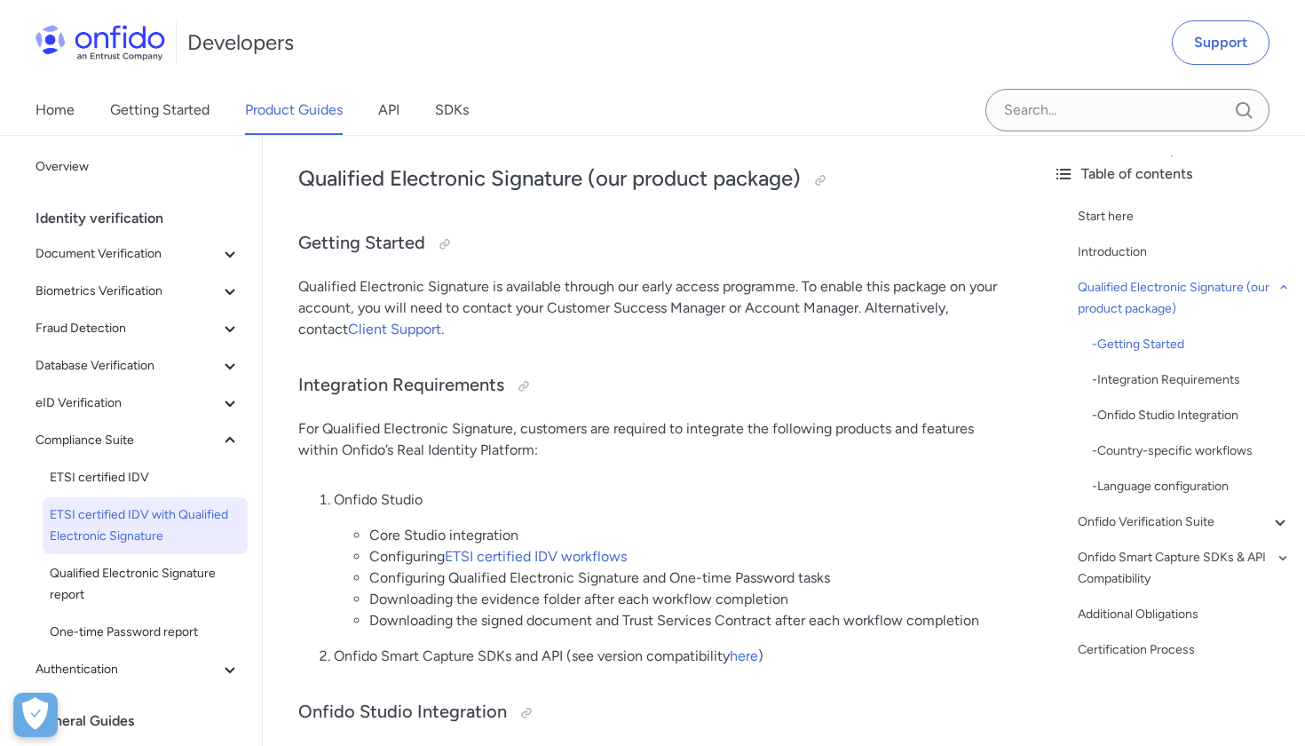
scroll to position [563, 0]
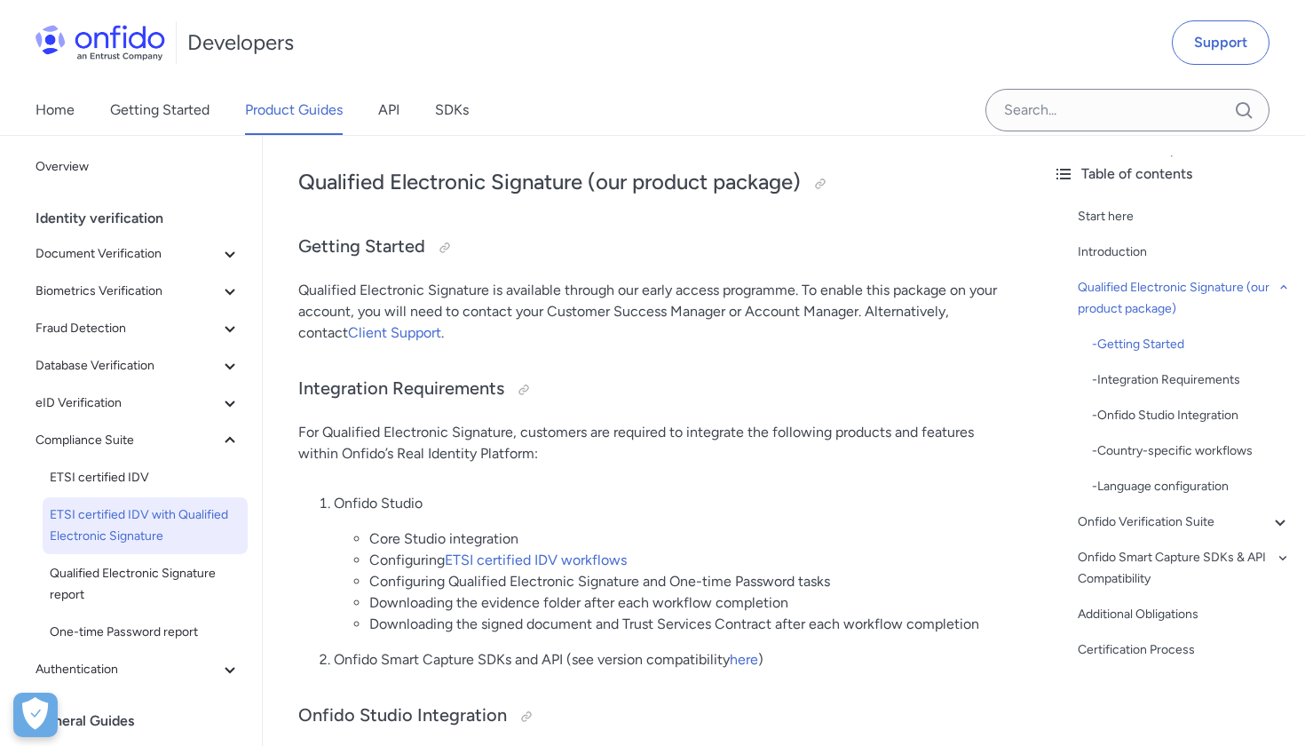
click at [598, 575] on li "Configuring Qualified Electronic Signature and One-time Password tasks" at bounding box center [686, 581] width 634 height 21
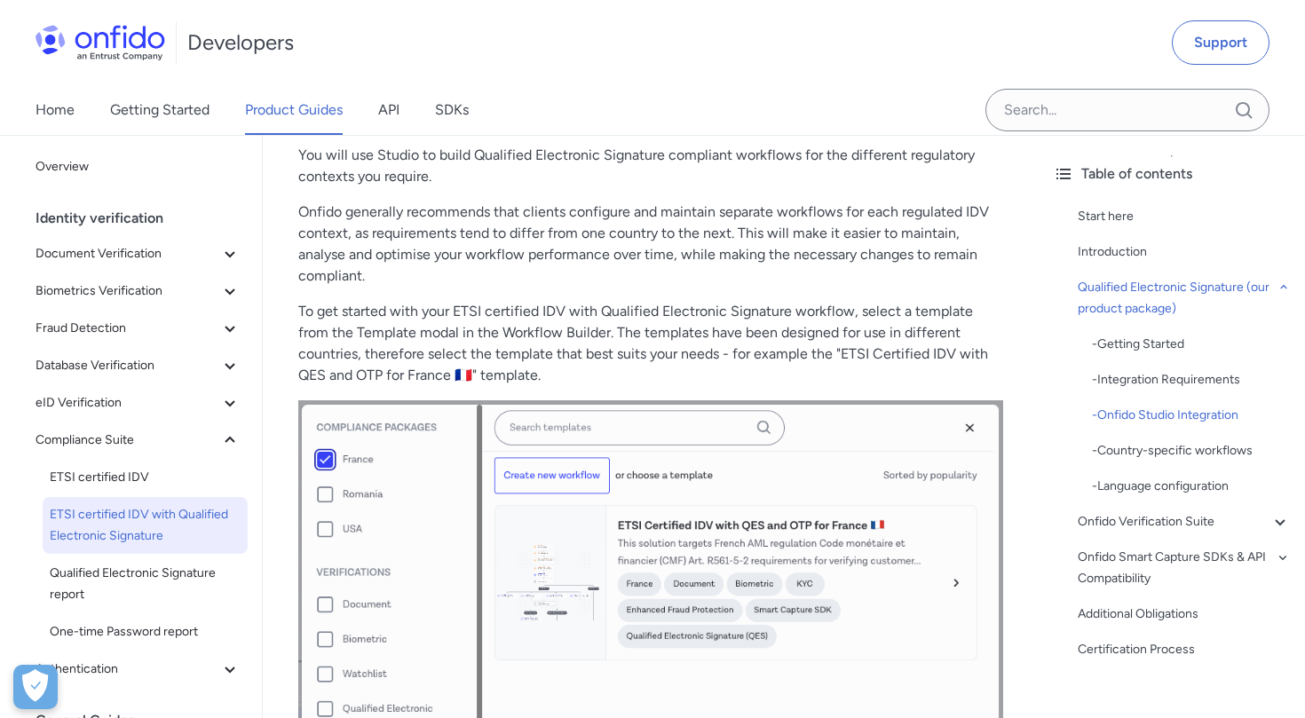
scroll to position [99, 0]
